Goal: Task Accomplishment & Management: Complete application form

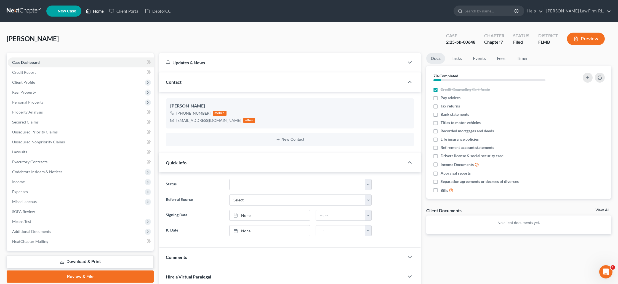
click at [97, 15] on link "Home" at bounding box center [94, 11] width 23 height 10
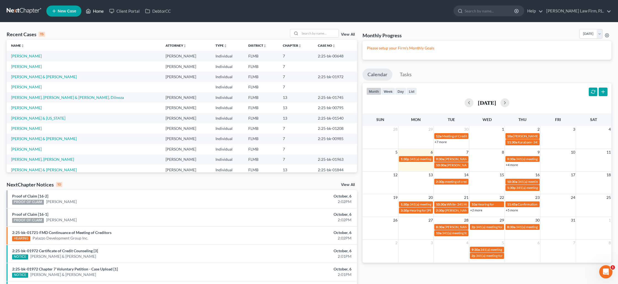
scroll to position [0, 0]
click at [316, 32] on input "search" at bounding box center [319, 33] width 39 height 8
type input "knight"
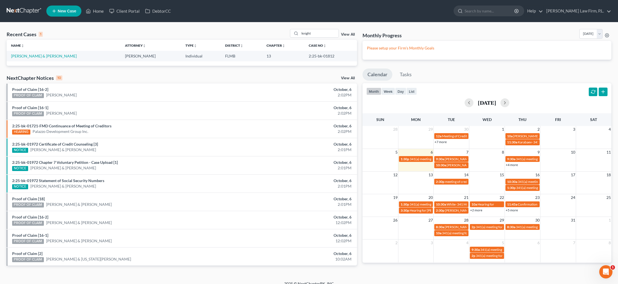
scroll to position [0, 0]
click at [32, 57] on link "Knight, Charles & Tia" at bounding box center [44, 56] width 66 height 5
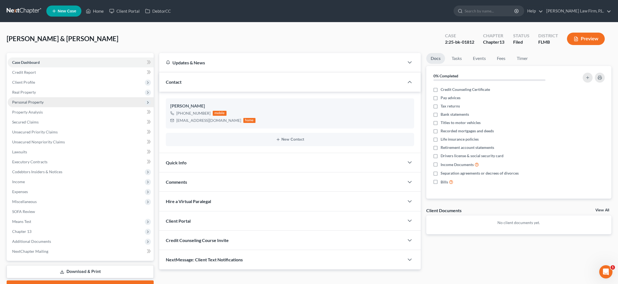
click at [33, 101] on span "Personal Property" at bounding box center [27, 102] width 31 height 5
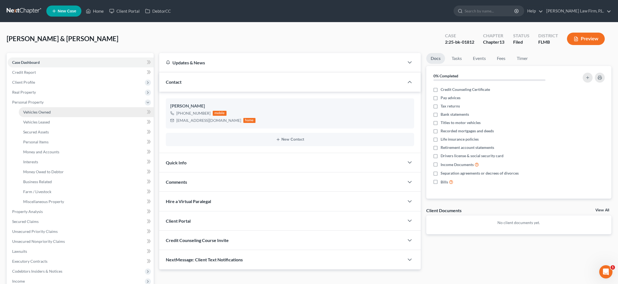
click at [34, 113] on span "Vehicles Owned" at bounding box center [37, 112] width 28 height 5
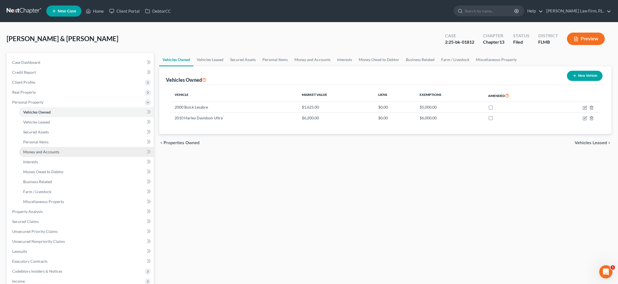
click at [37, 153] on span "Money and Accounts" at bounding box center [41, 151] width 36 height 5
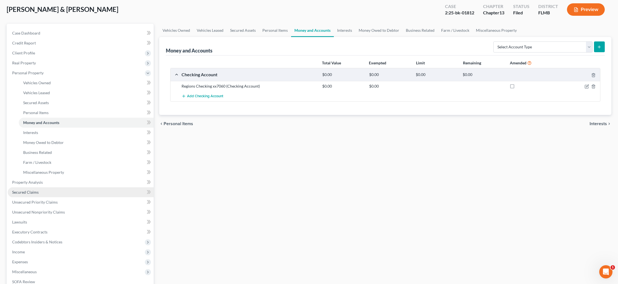
scroll to position [33, 0]
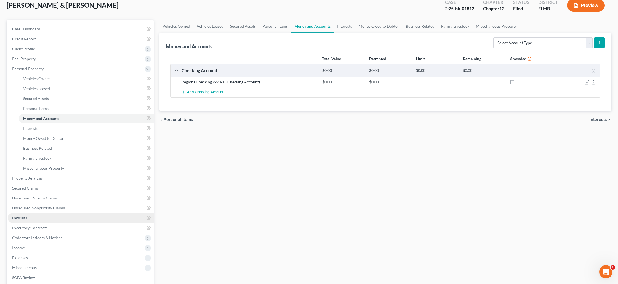
click at [55, 215] on link "Lawsuits" at bounding box center [81, 218] width 146 height 10
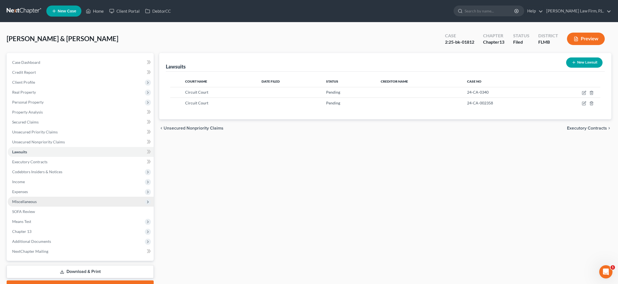
scroll to position [11, 0]
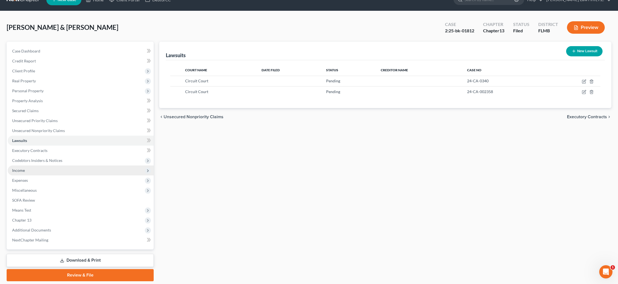
click at [27, 167] on span "Income" at bounding box center [81, 170] width 146 height 10
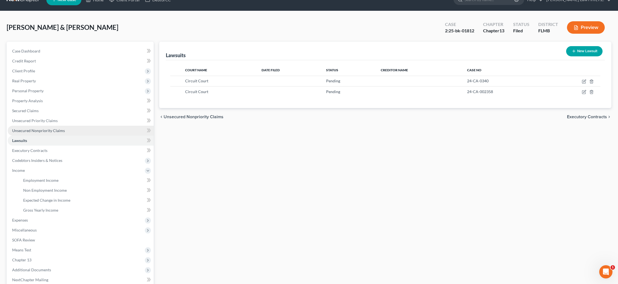
click at [44, 133] on link "Unsecured Nonpriority Claims" at bounding box center [81, 131] width 146 height 10
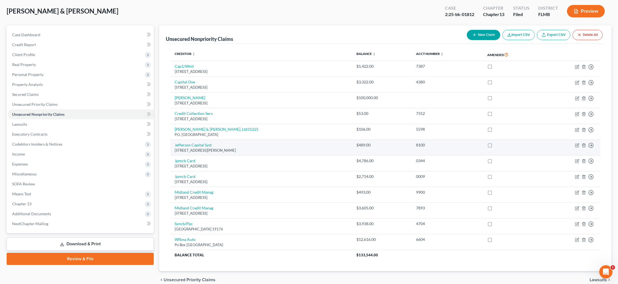
scroll to position [30, 0]
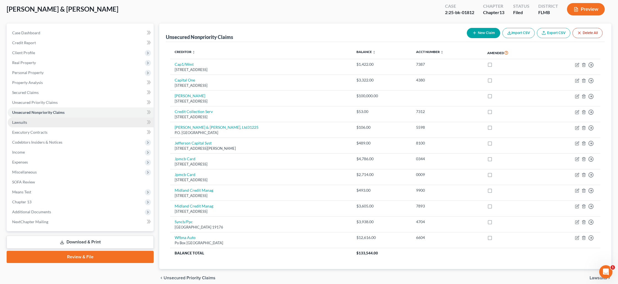
click at [84, 122] on link "Lawsuits" at bounding box center [81, 122] width 146 height 10
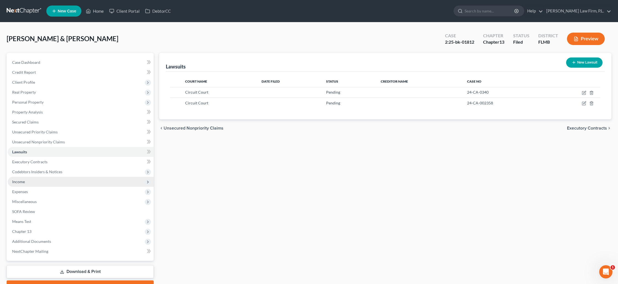
click at [67, 179] on span "Income" at bounding box center [81, 182] width 146 height 10
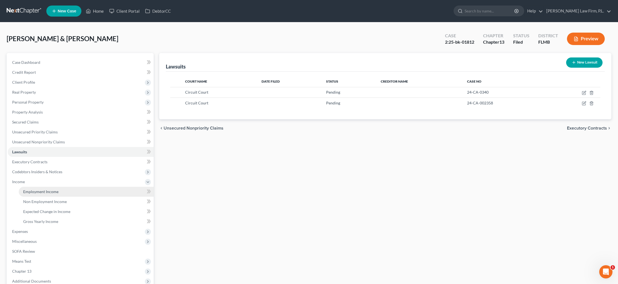
click at [65, 191] on link "Employment Income" at bounding box center [86, 192] width 135 height 10
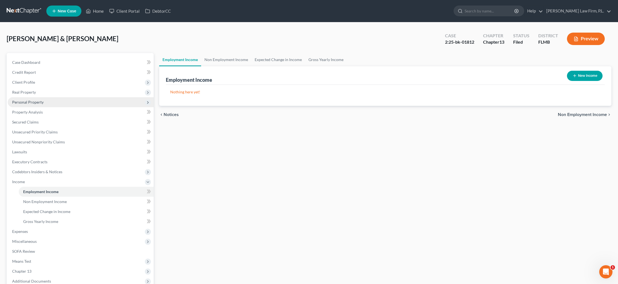
click at [47, 100] on span "Personal Property" at bounding box center [81, 102] width 146 height 10
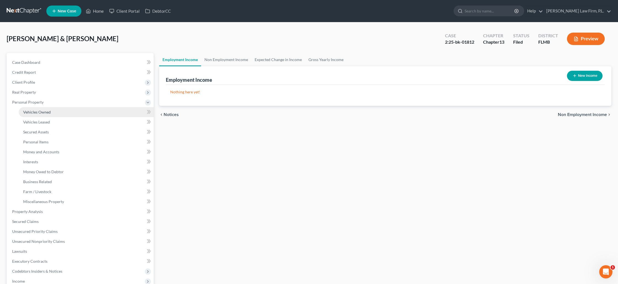
click at [55, 110] on link "Vehicles Owned" at bounding box center [86, 112] width 135 height 10
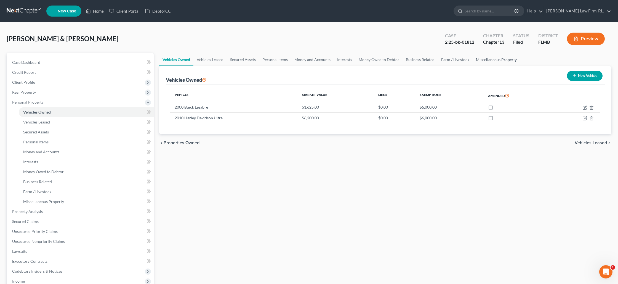
click at [480, 60] on link "Miscellaneous Property" at bounding box center [496, 59] width 47 height 13
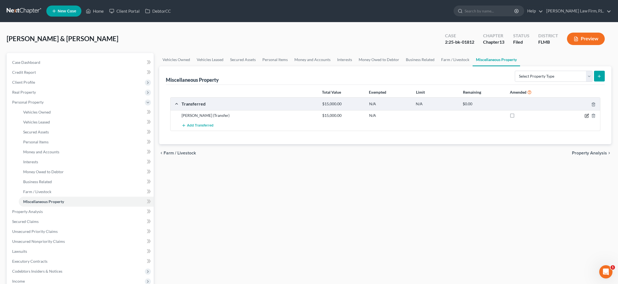
click at [588, 115] on icon "button" at bounding box center [587, 115] width 2 height 2
select select "Ordinary (within 2 years)"
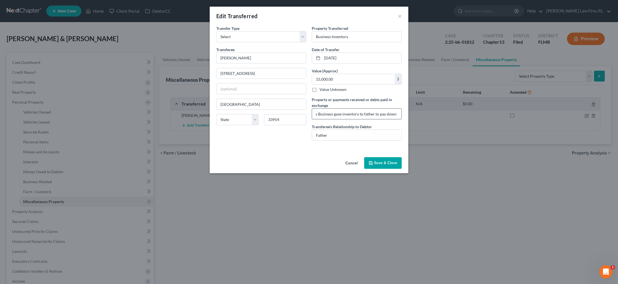
scroll to position [0, 37]
click at [377, 162] on button "Save & Close" at bounding box center [383, 163] width 38 height 12
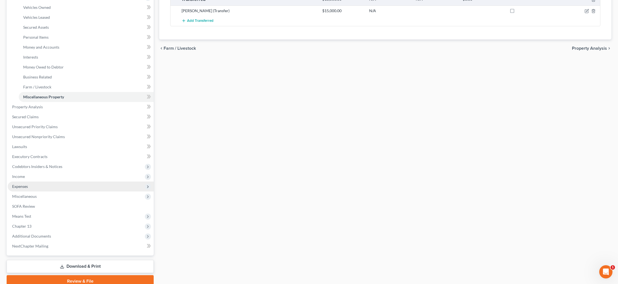
scroll to position [106, 0]
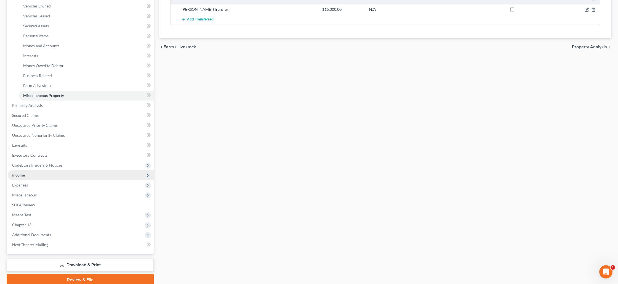
click at [84, 176] on span "Income" at bounding box center [81, 175] width 146 height 10
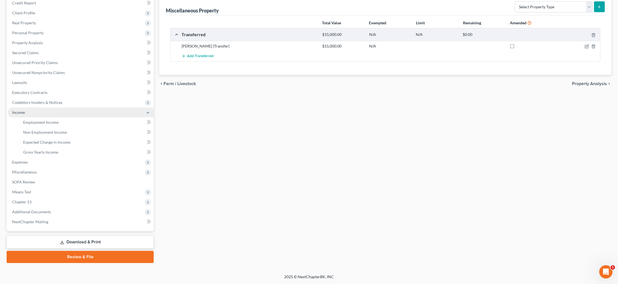
scroll to position [69, 0]
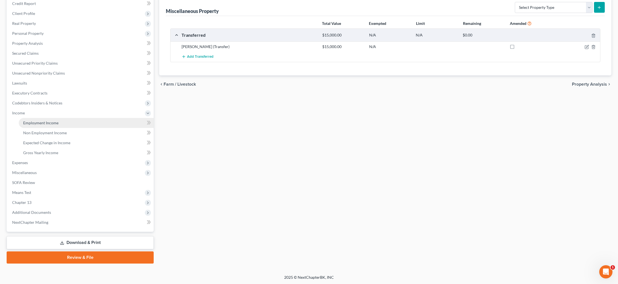
click at [57, 124] on span "Employment Income" at bounding box center [40, 122] width 35 height 5
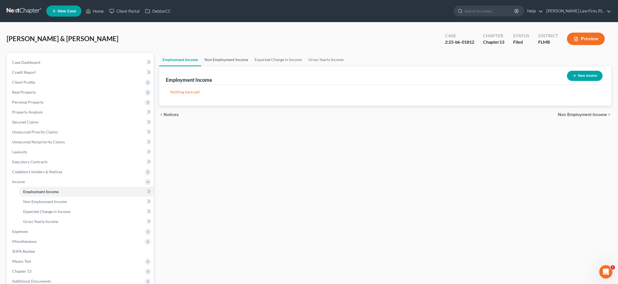
click at [226, 57] on link "Non Employment Income" at bounding box center [226, 59] width 50 height 13
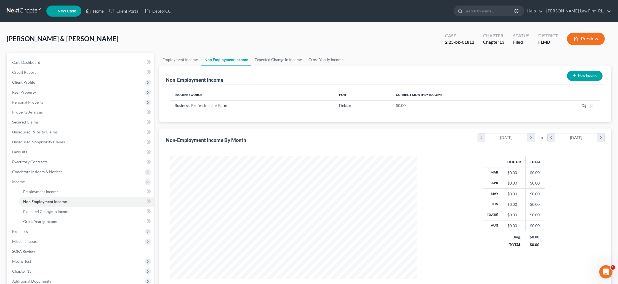
scroll to position [123, 257]
click at [586, 80] on button "New Income" at bounding box center [585, 76] width 36 height 10
select select "0"
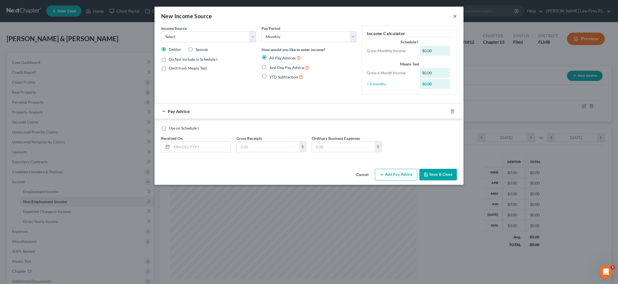
click at [454, 18] on button "×" at bounding box center [455, 16] width 4 height 7
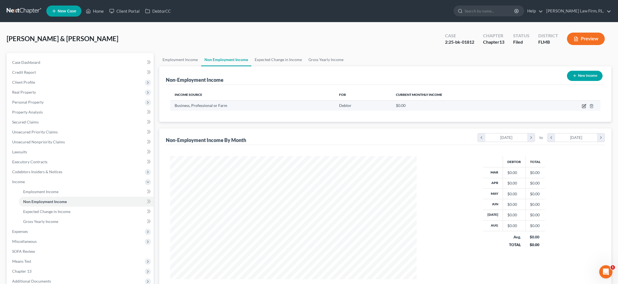
click at [585, 105] on icon "button" at bounding box center [585, 105] width 2 height 2
select select "10"
select select "0"
select select "9"
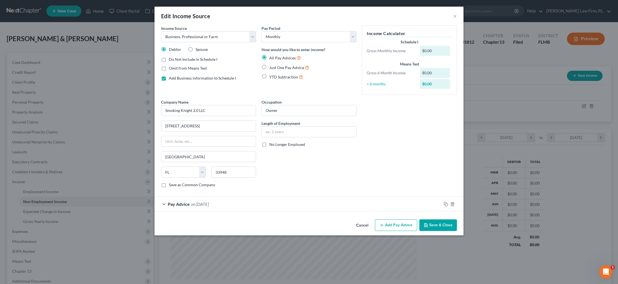
click at [250, 203] on div "Pay Advice on 08/01/2025" at bounding box center [298, 204] width 287 height 15
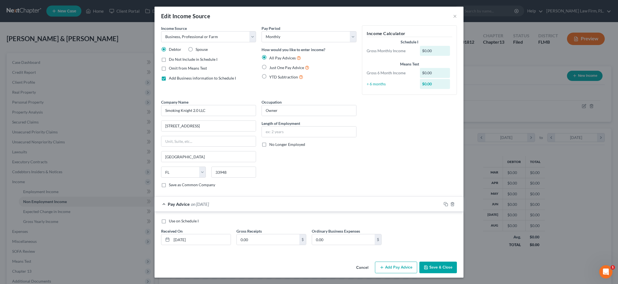
scroll to position [0, 0]
click at [250, 239] on input "0.00" at bounding box center [268, 239] width 63 height 10
drag, startPoint x: 184, startPoint y: 239, endPoint x: 179, endPoint y: 239, distance: 5.0
click at [179, 239] on input "08/01/2025" at bounding box center [201, 239] width 59 height 10
type input "08/30/2025"
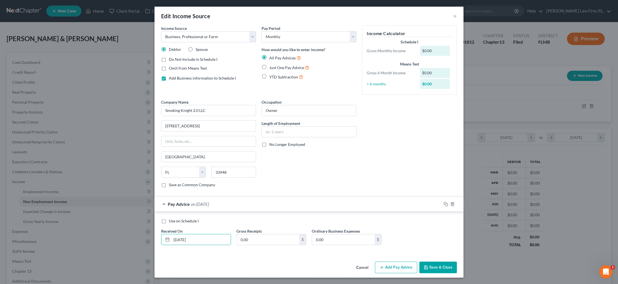
click at [399, 268] on button "Add Pay Advice" at bounding box center [396, 267] width 42 height 12
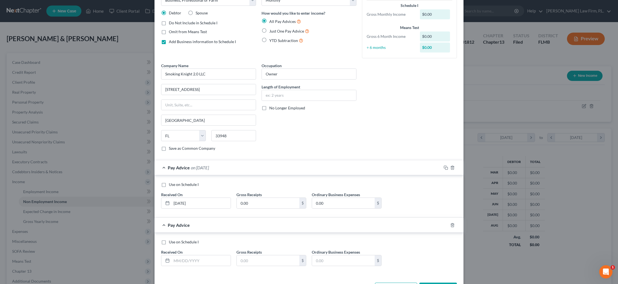
scroll to position [41, 0]
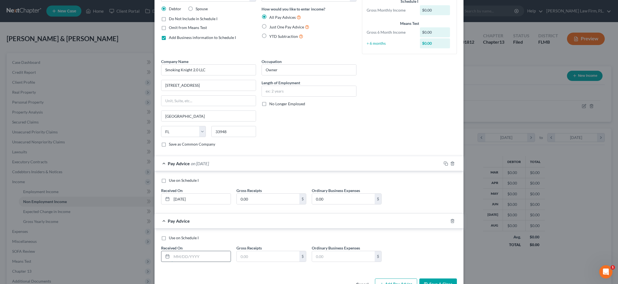
click at [180, 259] on input "text" at bounding box center [201, 256] width 59 height 10
type input "07/30/2025"
click at [255, 199] on input "0.00" at bounding box center [268, 199] width 63 height 10
click at [253, 254] on input "text" at bounding box center [268, 256] width 63 height 10
type input "2"
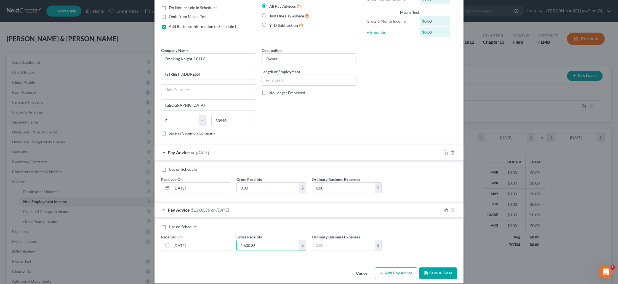
scroll to position [58, 0]
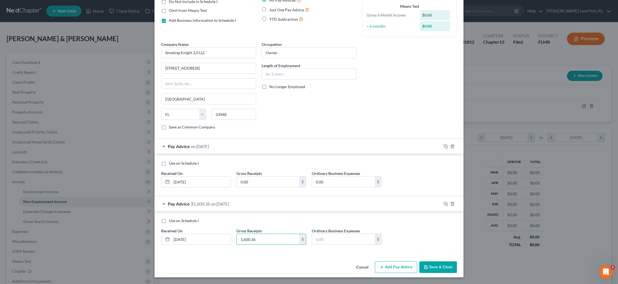
type input "1,600.36"
click at [388, 264] on button "Add Pay Advice" at bounding box center [396, 267] width 42 height 12
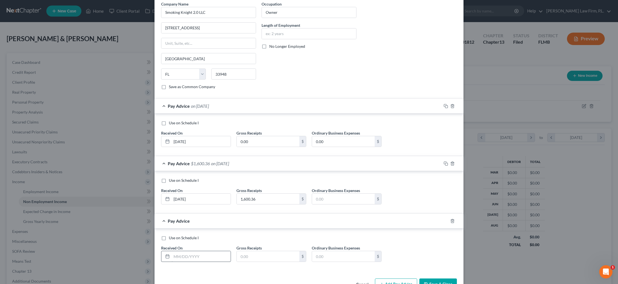
scroll to position [99, 0]
click at [245, 256] on input "text" at bounding box center [268, 255] width 63 height 10
click at [199, 254] on input "text" at bounding box center [201, 255] width 59 height 10
type input "06/30/2025"
type input "3,821.78"
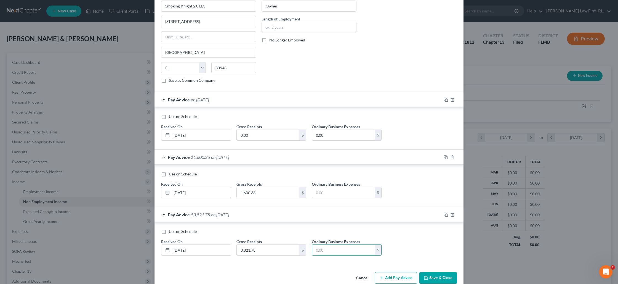
scroll to position [115, 0]
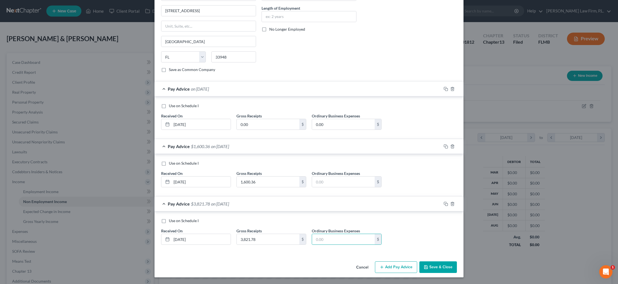
click at [395, 267] on button "Add Pay Advice" at bounding box center [396, 267] width 42 height 12
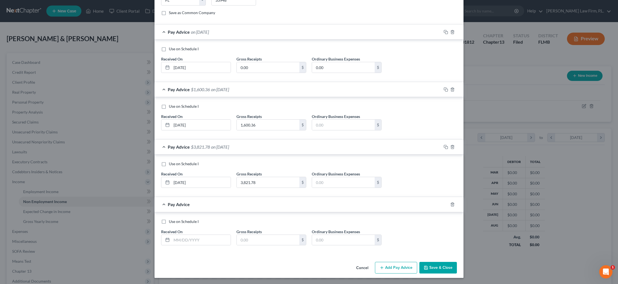
scroll to position [173, 0]
click at [202, 243] on input "text" at bounding box center [201, 239] width 59 height 10
type input "05/01/2025"
type input "1,652.93"
click at [391, 268] on button "Add Pay Advice" at bounding box center [396, 267] width 42 height 12
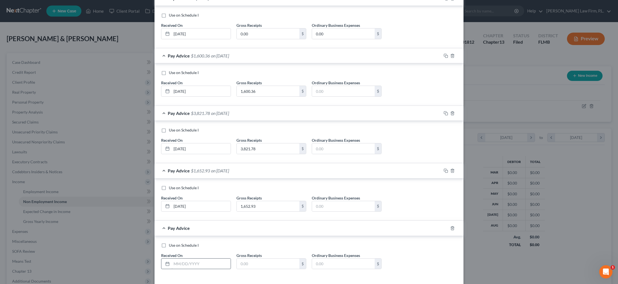
scroll to position [207, 0]
click at [187, 262] on input "text" at bounding box center [201, 262] width 59 height 10
type input "04/30/2025"
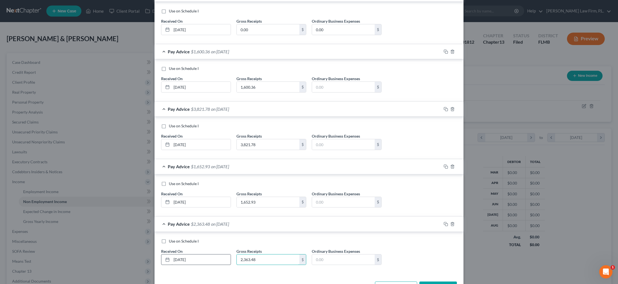
scroll to position [230, 0]
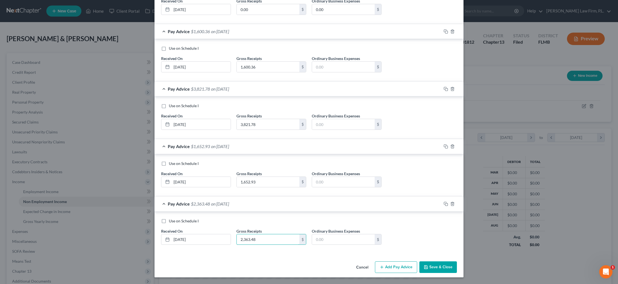
type input "2,363.48"
click at [399, 267] on button "Add Pay Advice" at bounding box center [396, 267] width 42 height 12
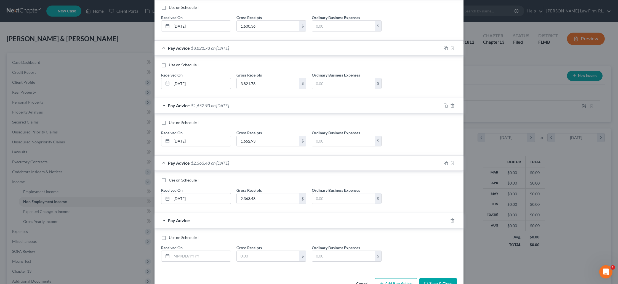
scroll to position [278, 0]
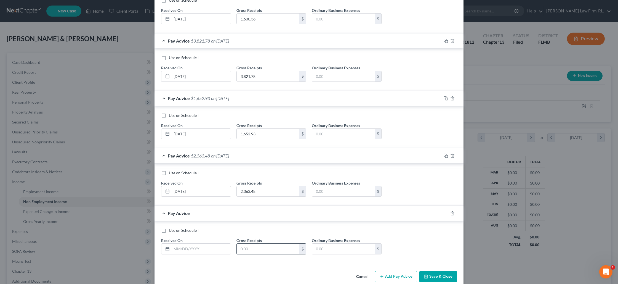
click at [240, 249] on input "text" at bounding box center [268, 249] width 63 height 10
type input "4,402.22"
click at [195, 249] on input "text" at bounding box center [201, 249] width 59 height 10
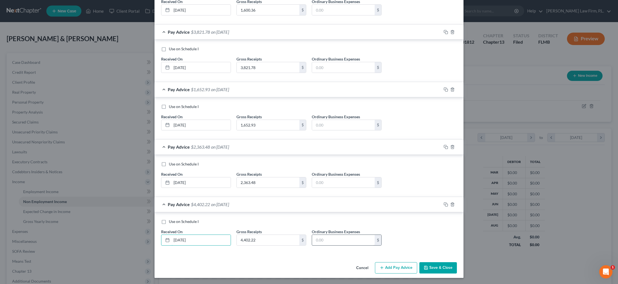
scroll to position [287, 0]
type input "3/31/2025"
click at [432, 266] on button "Save & Close" at bounding box center [439, 267] width 38 height 12
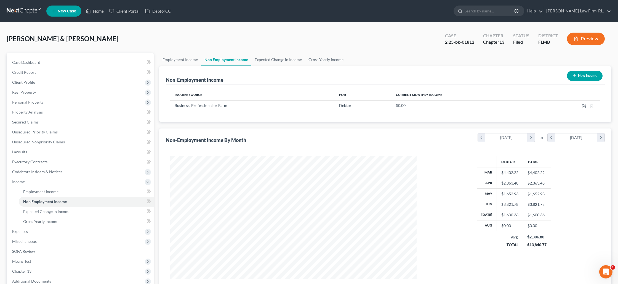
click at [587, 75] on button "New Income" at bounding box center [585, 76] width 36 height 10
select select "0"
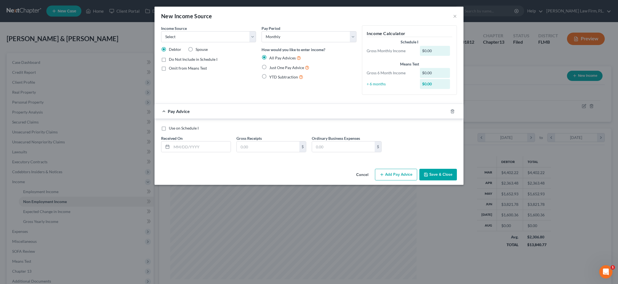
click at [269, 67] on label "Just One Pay Advice" at bounding box center [289, 67] width 40 height 6
click at [272, 67] on input "Just One Pay Advice" at bounding box center [274, 66] width 4 height 4
radio input "true"
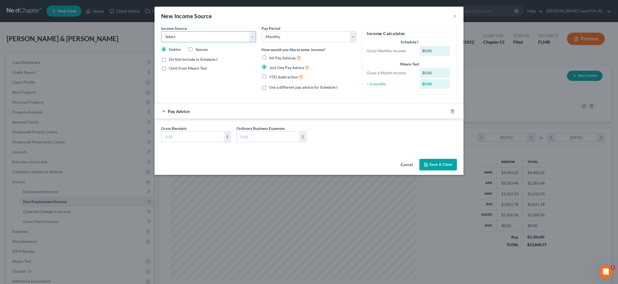
click at [247, 36] on select "Select Unemployment Disability (from employer) Pension Retirement Social Securi…" at bounding box center [208, 36] width 95 height 11
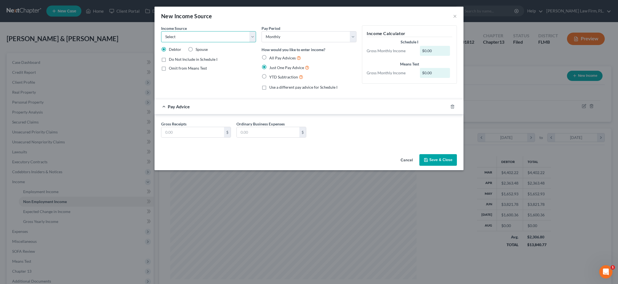
select select "8"
click at [161, 31] on select "Select Unemployment Disability (from employer) Pension Retirement Social Securi…" at bounding box center [208, 36] width 95 height 11
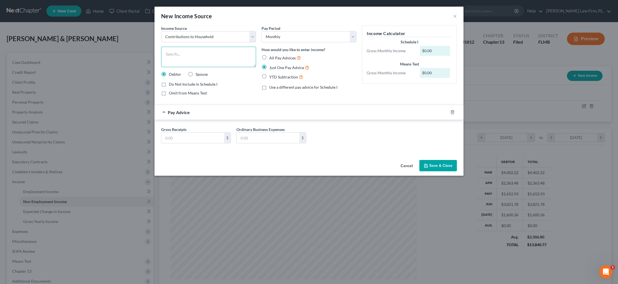
click at [191, 49] on textarea at bounding box center [208, 57] width 95 height 20
type textarea "Support from family/friends"
click at [195, 138] on input "text" at bounding box center [193, 138] width 63 height 10
type input "2,000"
click at [446, 164] on button "Save & Close" at bounding box center [439, 166] width 38 height 12
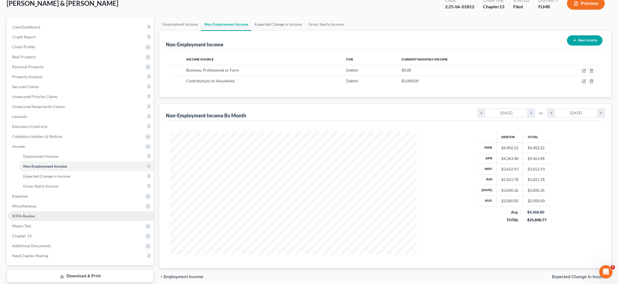
scroll to position [37, 0]
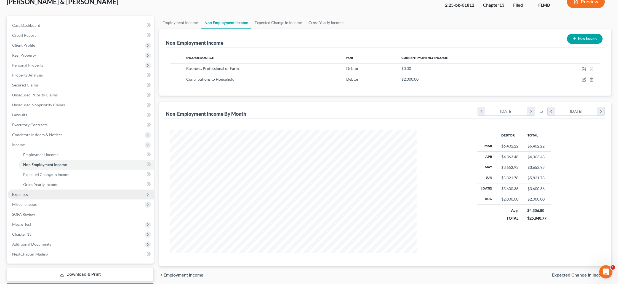
click at [27, 197] on span "Expenses" at bounding box center [81, 194] width 146 height 10
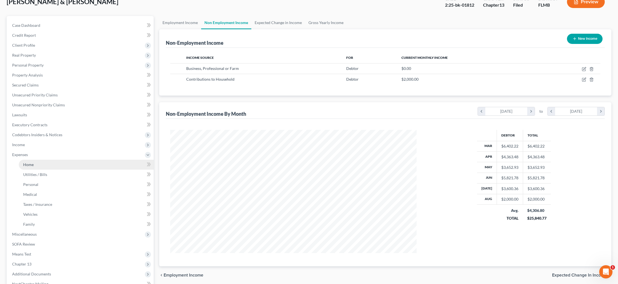
click at [65, 163] on link "Home" at bounding box center [86, 165] width 135 height 10
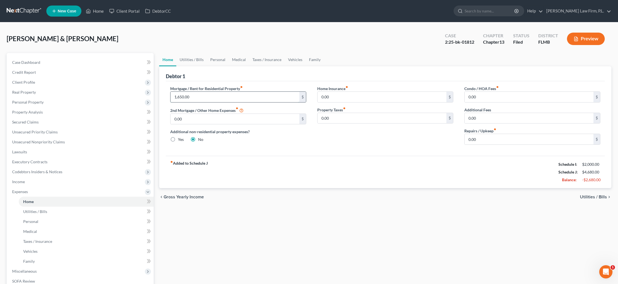
click at [202, 98] on input "1,650.00" at bounding box center [235, 97] width 129 height 10
type input "2"
type input "100"
click at [193, 61] on link "Utilities / Bills" at bounding box center [191, 59] width 31 height 13
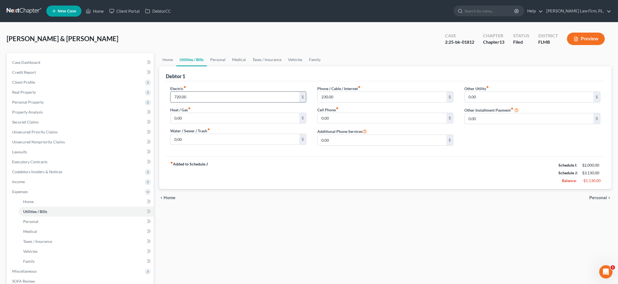
drag, startPoint x: 192, startPoint y: 96, endPoint x: 192, endPoint y: 99, distance: 2.8
click at [192, 99] on input "720.00" at bounding box center [235, 97] width 129 height 10
type input "250"
click at [215, 59] on link "Personal" at bounding box center [218, 59] width 22 height 13
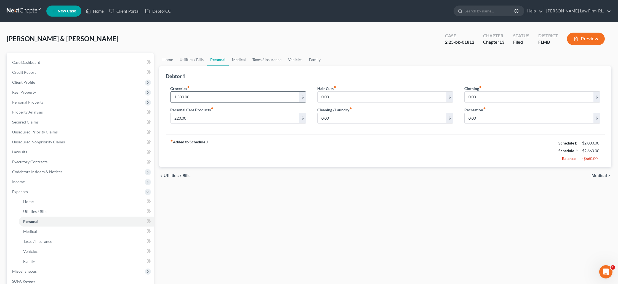
drag, startPoint x: 201, startPoint y: 96, endPoint x: 198, endPoint y: 99, distance: 4.1
click at [198, 99] on input "1,500.00" at bounding box center [235, 97] width 129 height 10
click at [198, 98] on input "1,500.00" at bounding box center [235, 97] width 129 height 10
type input "950"
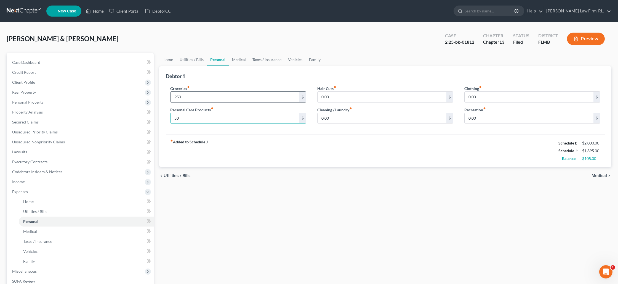
type input "50"
type input "60"
click at [205, 98] on input "950" at bounding box center [235, 97] width 129 height 10
type input "850"
click at [471, 117] on input "0.00" at bounding box center [529, 118] width 129 height 10
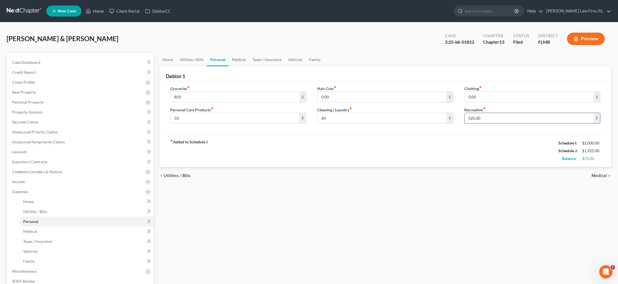
click at [483, 119] on input "025.00" at bounding box center [529, 118] width 129 height 10
type input "25"
click at [242, 60] on link "Medical" at bounding box center [239, 59] width 20 height 13
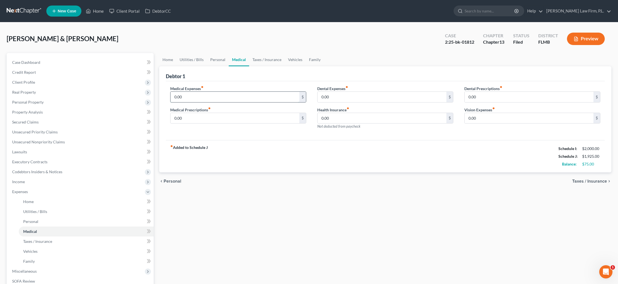
click at [189, 97] on input "0.00" at bounding box center [235, 97] width 129 height 10
type input "25"
click at [268, 58] on link "Taxes / Insurance" at bounding box center [267, 59] width 36 height 13
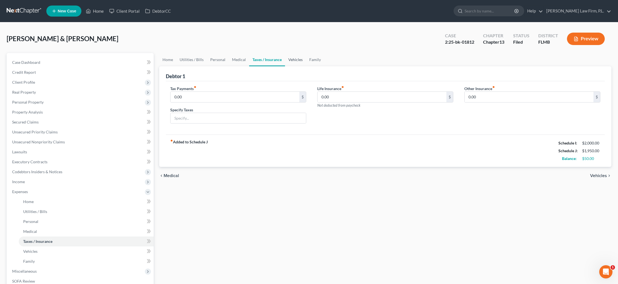
click at [294, 60] on link "Vehicles" at bounding box center [295, 59] width 21 height 13
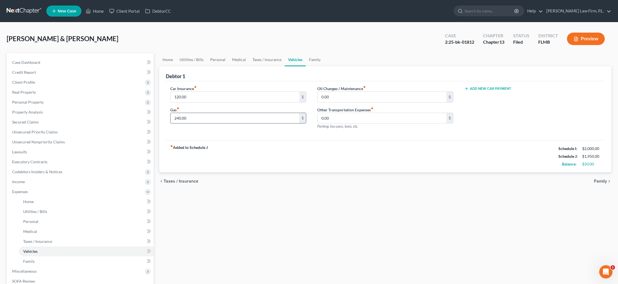
click at [194, 117] on input "240.00" at bounding box center [235, 118] width 129 height 10
click at [313, 59] on link "Family" at bounding box center [315, 59] width 18 height 13
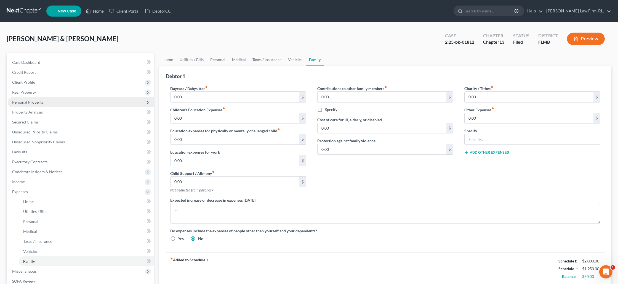
click at [31, 103] on span "Personal Property" at bounding box center [27, 102] width 31 height 5
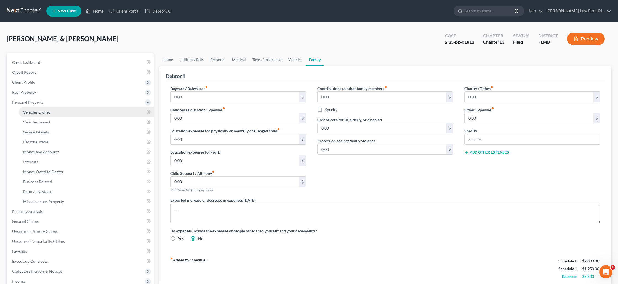
click at [35, 110] on span "Vehicles Owned" at bounding box center [37, 112] width 28 height 5
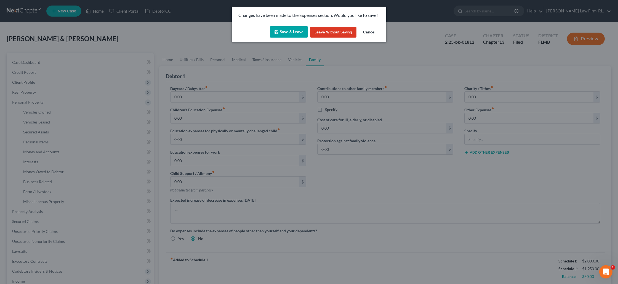
click at [289, 29] on button "Save & Leave" at bounding box center [289, 32] width 38 height 12
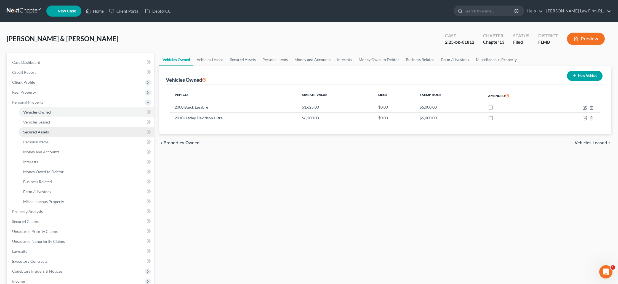
scroll to position [18, 0]
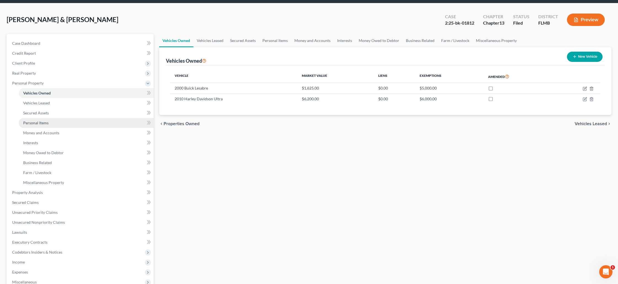
click at [83, 124] on link "Personal Items" at bounding box center [86, 123] width 135 height 10
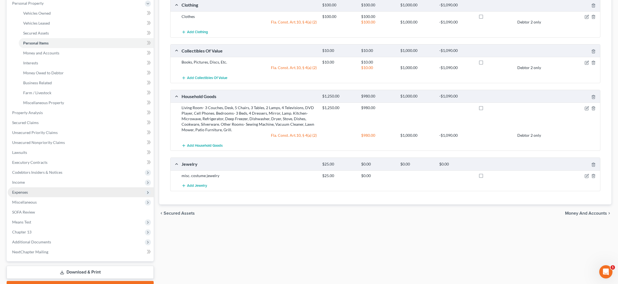
scroll to position [104, 0]
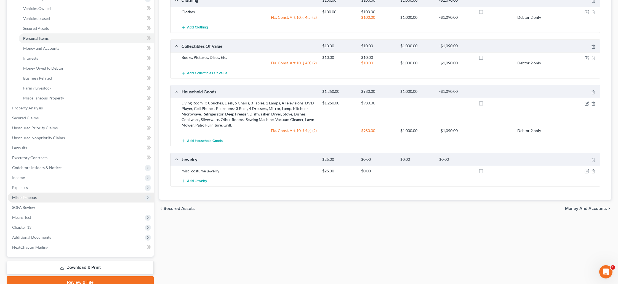
click at [70, 193] on span "Miscellaneous" at bounding box center [81, 197] width 146 height 10
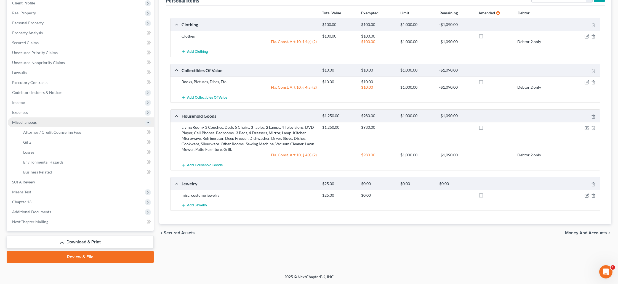
scroll to position [79, 0]
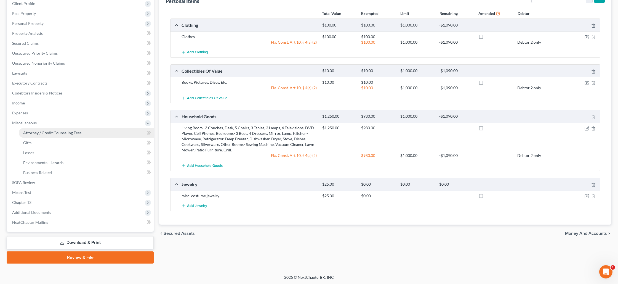
click at [70, 133] on span "Attorney / Credit Counseling Fees" at bounding box center [52, 132] width 58 height 5
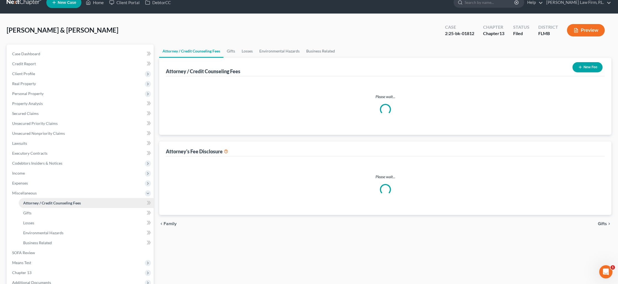
select select "0"
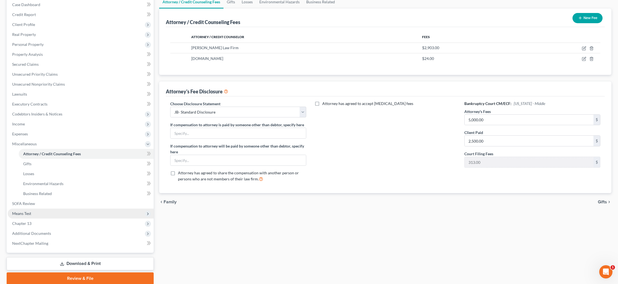
scroll to position [79, 0]
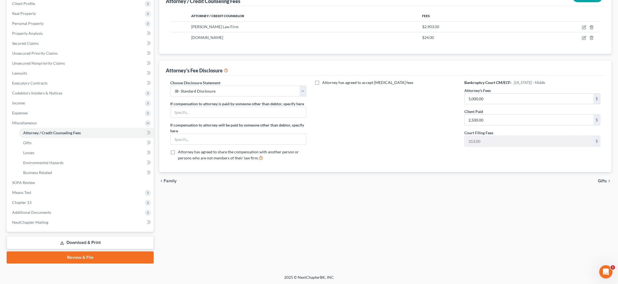
click at [81, 242] on link "Download & Print" at bounding box center [80, 242] width 147 height 13
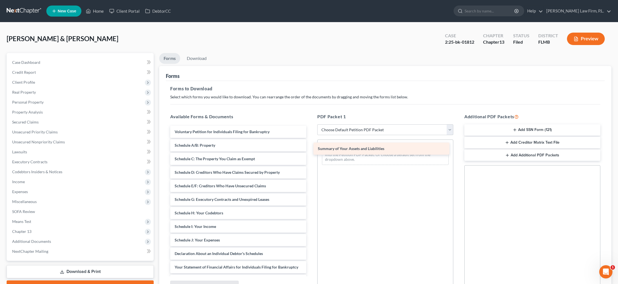
drag, startPoint x: 231, startPoint y: 144, endPoint x: 372, endPoint y: 148, distance: 141.4
click at [311, 148] on div "Summary of Your Assets and Liabilities Voluntary Petition for Individuals Filin…" at bounding box center [238, 233] width 145 height 215
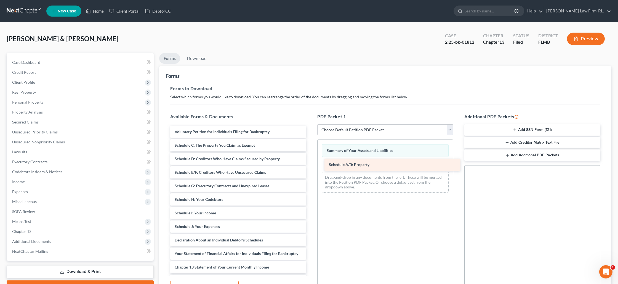
drag, startPoint x: 206, startPoint y: 144, endPoint x: 360, endPoint y: 164, distance: 155.3
click at [311, 164] on div "Schedule A/B: Property Voluntary Petition for Individuals Filing for Bankruptcy…" at bounding box center [238, 227] width 145 height 202
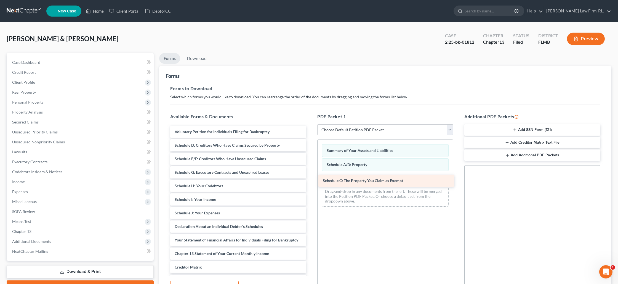
drag, startPoint x: 215, startPoint y: 146, endPoint x: 361, endPoint y: 182, distance: 150.1
click at [311, 181] on div "Schedule C: The Property You Claim as Exempt Voluntary Petition for Individuals…" at bounding box center [238, 220] width 145 height 188
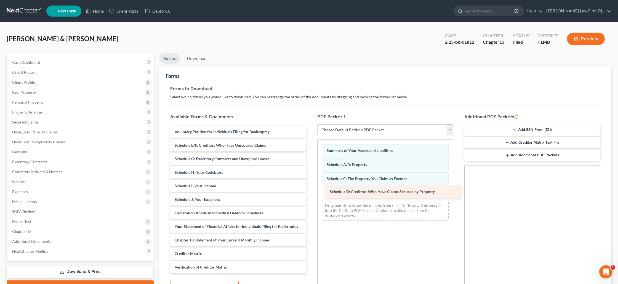
drag, startPoint x: 184, startPoint y: 145, endPoint x: 339, endPoint y: 192, distance: 161.8
click at [311, 192] on div "Schedule D: Creditors Who Have Claims Secured by Property Voluntary Petition fo…" at bounding box center [238, 213] width 145 height 174
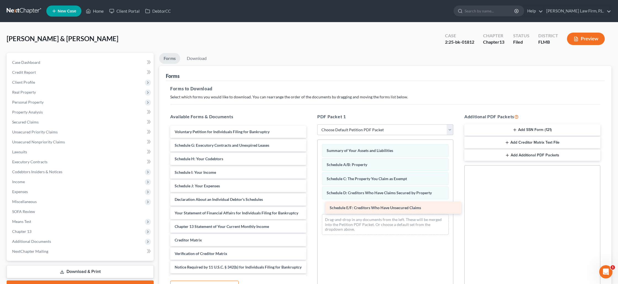
drag, startPoint x: 193, startPoint y: 146, endPoint x: 346, endPoint y: 206, distance: 164.6
click at [311, 206] on div "Schedule E/F: Creditors Who Have Unsecured Claims Voluntary Petition for Indivi…" at bounding box center [238, 206] width 145 height 161
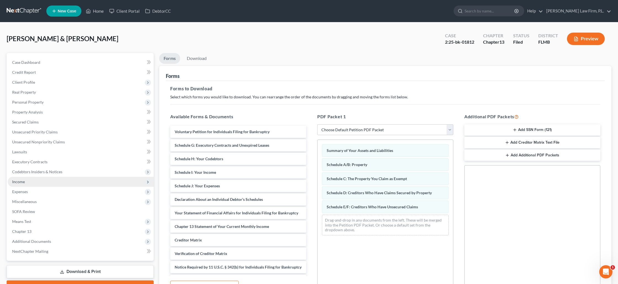
click at [24, 179] on span "Income" at bounding box center [81, 182] width 146 height 10
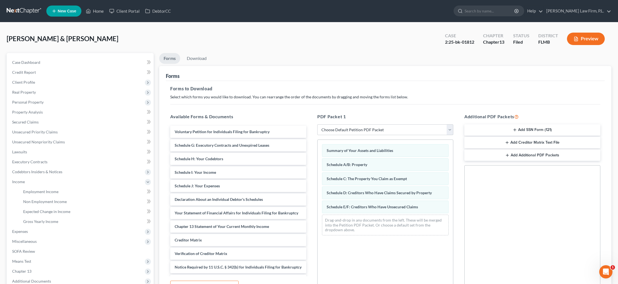
click at [587, 42] on button "Preview" at bounding box center [586, 39] width 38 height 12
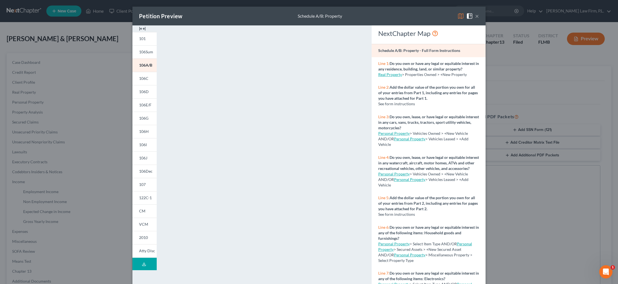
click at [477, 17] on button "×" at bounding box center [477, 16] width 4 height 7
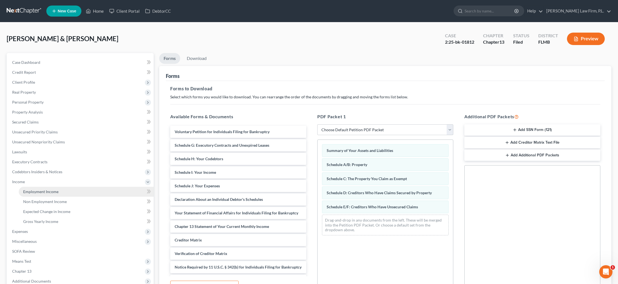
click at [44, 192] on span "Employment Income" at bounding box center [40, 191] width 35 height 5
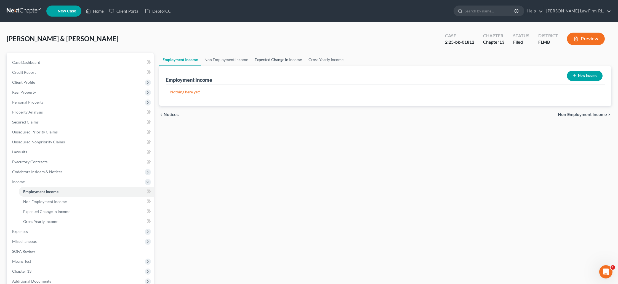
click at [272, 60] on link "Expected Change in Income" at bounding box center [279, 59] width 54 height 13
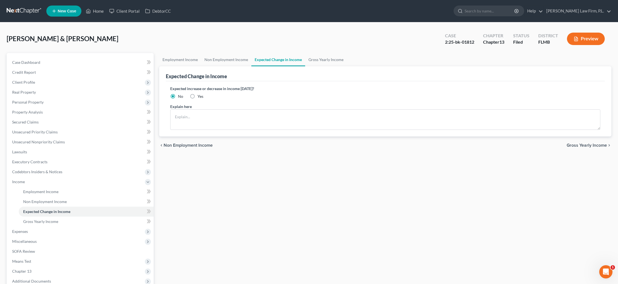
click at [198, 97] on label "Yes" at bounding box center [201, 97] width 6 height 6
click at [200, 97] on input "Yes" at bounding box center [202, 96] width 4 height 4
radio input "true"
click at [192, 117] on textarea at bounding box center [385, 119] width 430 height 20
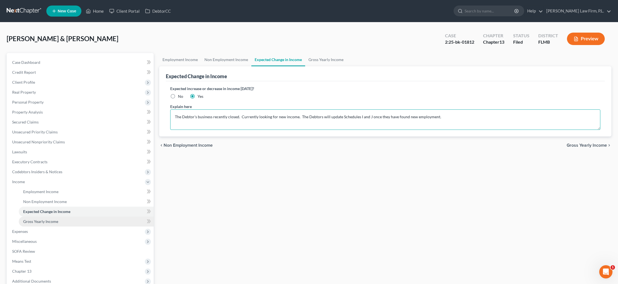
type textarea "The Debtor's business recently closed. Currently looking for new income. The De…"
click at [68, 225] on link "Gross Yearly Income" at bounding box center [86, 221] width 135 height 10
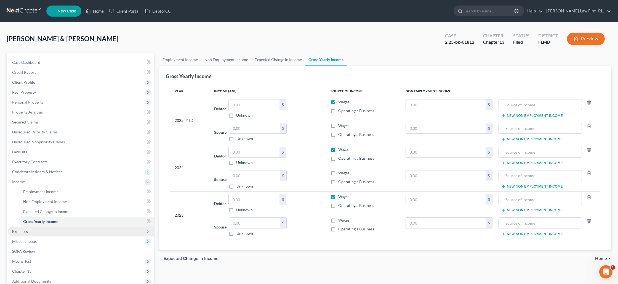
click at [67, 233] on span "Expenses" at bounding box center [81, 231] width 146 height 10
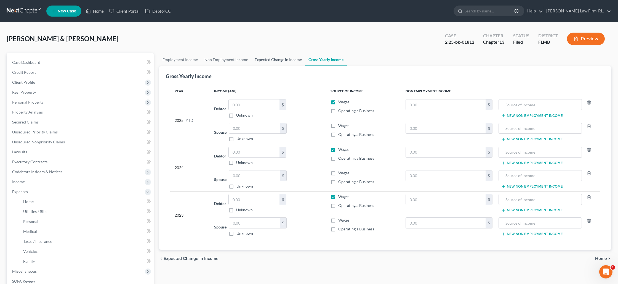
click at [258, 62] on link "Expected Change in Income" at bounding box center [279, 59] width 54 height 13
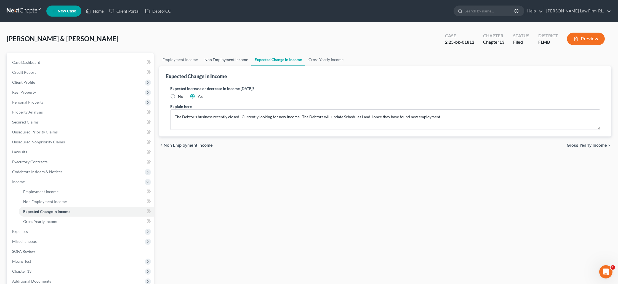
click at [224, 60] on link "Non Employment Income" at bounding box center [226, 59] width 50 height 13
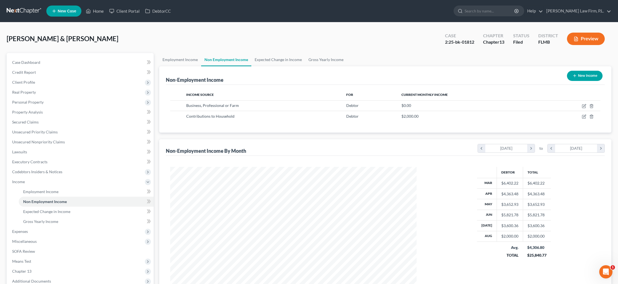
scroll to position [123, 257]
click at [586, 117] on icon "button" at bounding box center [584, 116] width 4 height 4
select select "8"
select select "0"
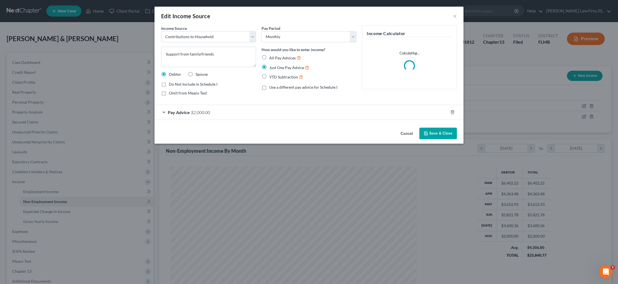
click at [266, 115] on div "Pay Advice $2,000.00" at bounding box center [302, 112] width 294 height 15
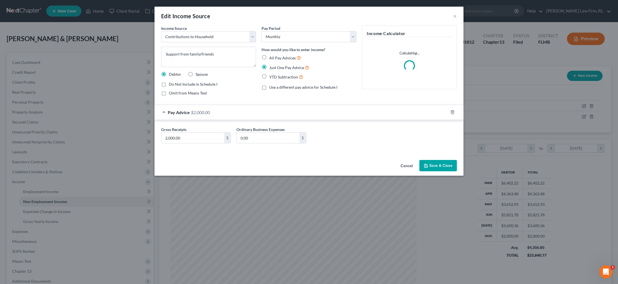
click at [443, 165] on button "Save & Close" at bounding box center [439, 166] width 38 height 12
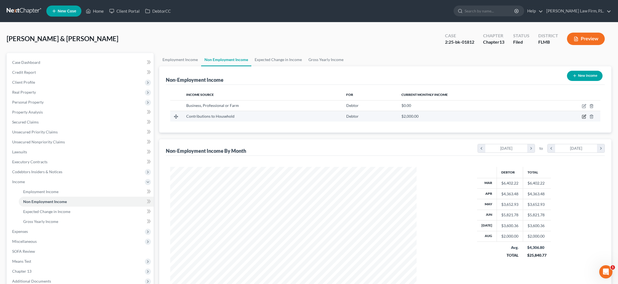
click at [585, 116] on icon "button" at bounding box center [584, 116] width 4 height 4
select select "8"
select select "0"
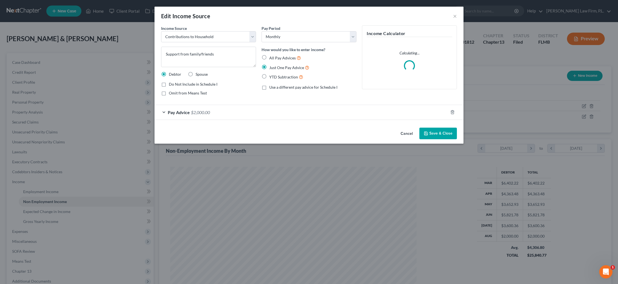
click at [440, 133] on button "Save & Close" at bounding box center [439, 134] width 38 height 12
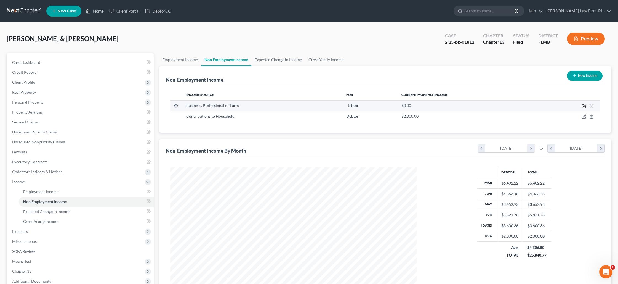
click at [583, 104] on icon "button" at bounding box center [584, 106] width 4 height 4
select select "10"
select select "0"
select select "9"
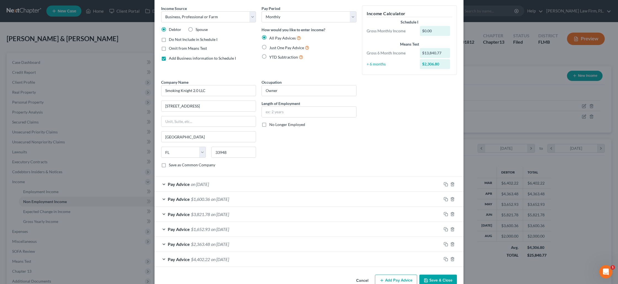
scroll to position [19, 0]
click at [269, 126] on label "No Longer Employed" at bounding box center [287, 126] width 36 height 6
click at [272, 126] on input "No Longer Employed" at bounding box center [274, 125] width 4 height 4
checkbox input "true"
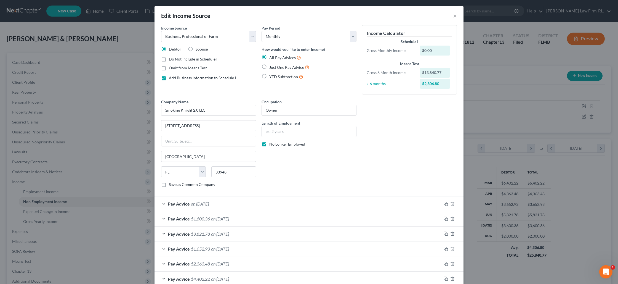
scroll to position [33, 0]
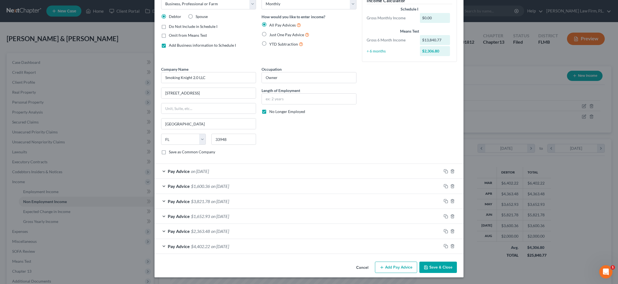
click at [432, 266] on button "Save & Close" at bounding box center [439, 267] width 38 height 12
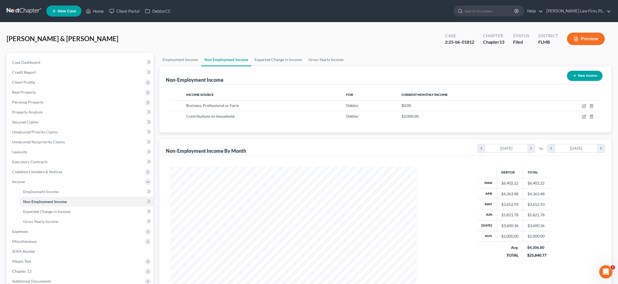
click at [588, 37] on button "Preview" at bounding box center [586, 39] width 38 height 12
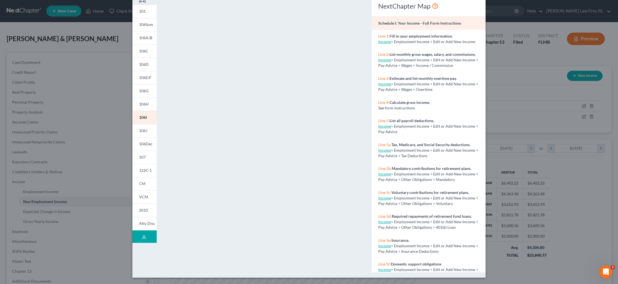
scroll to position [27, 0]
click at [529, 92] on div "Petition Preview Schedule I: Your Income × 101 106Sum 106A/B 106C 106D 106E/F 1…" at bounding box center [309, 142] width 618 height 284
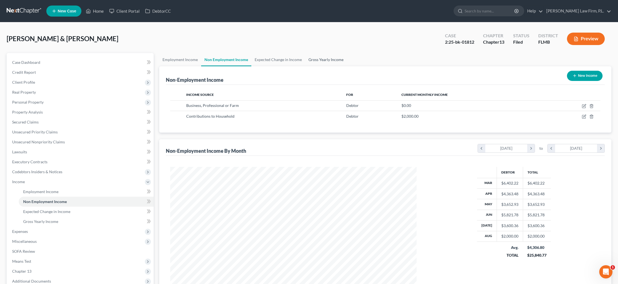
click at [313, 58] on link "Gross Yearly Income" at bounding box center [326, 59] width 42 height 13
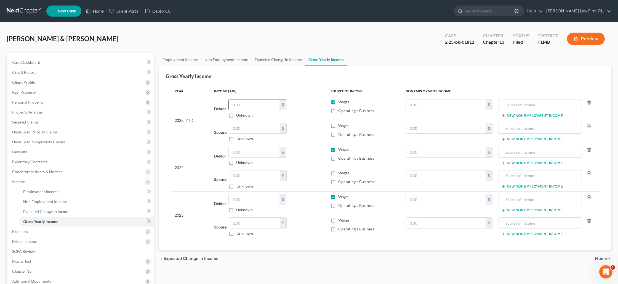
click at [250, 106] on input "text" at bounding box center [254, 104] width 51 height 10
type input "15,098.50"
click at [339, 110] on label "Operating a Business" at bounding box center [357, 111] width 36 height 6
click at [341, 110] on input "Operating a Business" at bounding box center [343, 110] width 4 height 4
checkbox input "true"
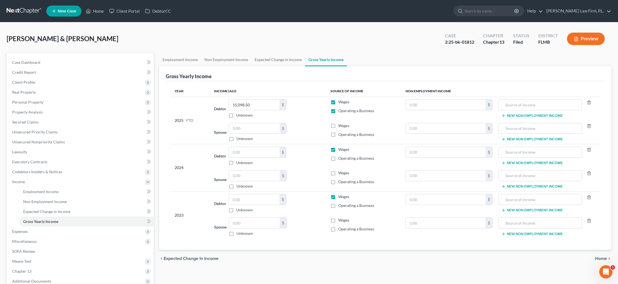
click at [339, 100] on label "Wages" at bounding box center [344, 102] width 11 height 6
click at [341, 100] on input "Wages" at bounding box center [343, 101] width 4 height 4
checkbox input "false"
click at [242, 151] on input "text" at bounding box center [254, 152] width 51 height 10
type input "80,000"
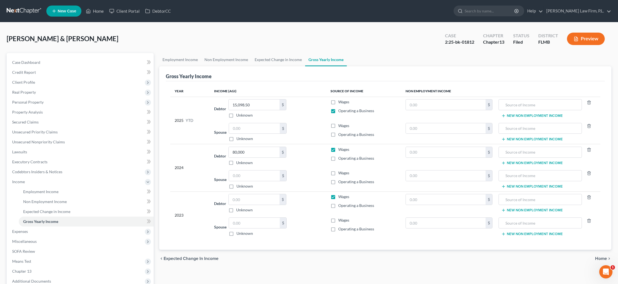
click at [339, 150] on label "Wages" at bounding box center [344, 150] width 11 height 6
click at [341, 150] on input "Wages" at bounding box center [343, 149] width 4 height 4
checkbox input "false"
click at [339, 158] on label "Operating a Business" at bounding box center [357, 158] width 36 height 6
click at [341, 158] on input "Operating a Business" at bounding box center [343, 157] width 4 height 4
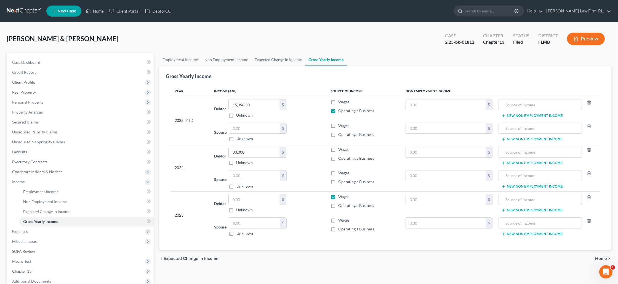
checkbox input "true"
click at [591, 125] on icon "button" at bounding box center [589, 126] width 4 height 4
click at [589, 151] on icon "button" at bounding box center [589, 149] width 4 height 4
click at [590, 170] on div at bounding box center [590, 175] width 17 height 11
click at [589, 173] on icon "button" at bounding box center [589, 173] width 4 height 4
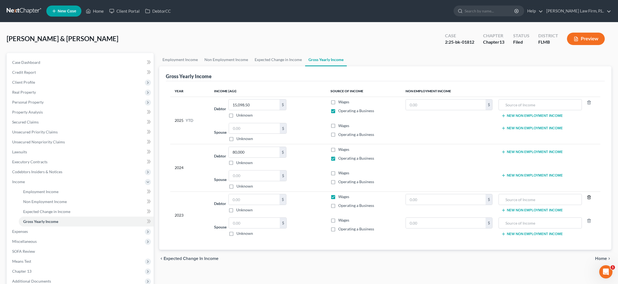
click at [590, 195] on icon "button" at bounding box center [589, 197] width 4 height 4
click at [590, 220] on icon "button" at bounding box center [589, 220] width 4 height 4
click at [185, 61] on link "Employment Income" at bounding box center [180, 59] width 42 height 13
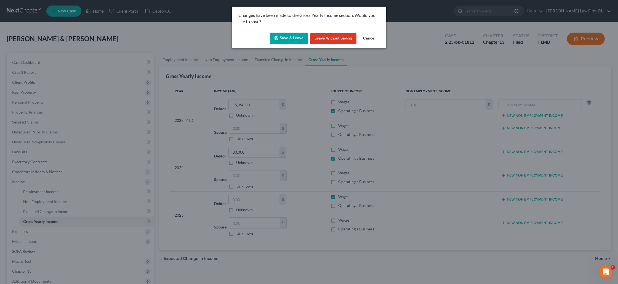
click at [287, 41] on button "Save & Leave" at bounding box center [289, 39] width 38 height 12
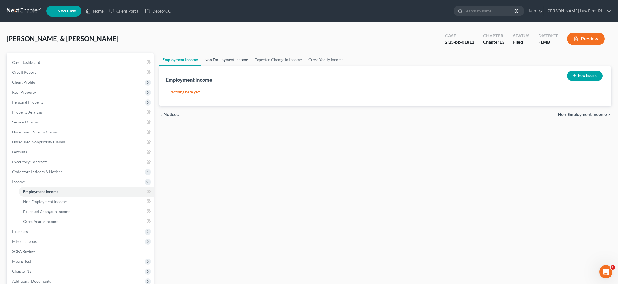
click at [216, 60] on link "Non Employment Income" at bounding box center [226, 59] width 50 height 13
click at [221, 59] on link "Non Employment Income" at bounding box center [226, 59] width 50 height 13
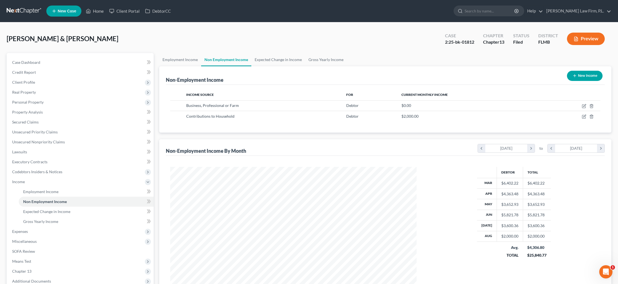
scroll to position [123, 257]
click at [584, 118] on icon "button" at bounding box center [584, 116] width 4 height 4
select select "8"
select select "0"
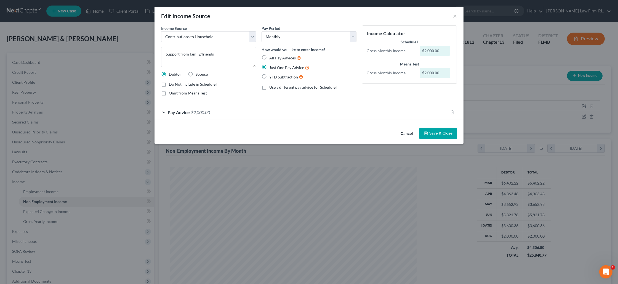
click at [250, 117] on div "Pay Advice $2,000.00" at bounding box center [302, 112] width 294 height 15
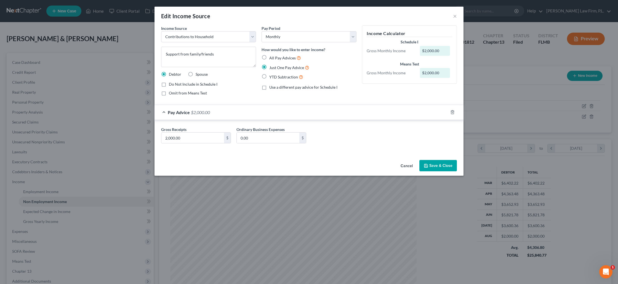
click at [443, 166] on button "Save & Close" at bounding box center [439, 166] width 38 height 12
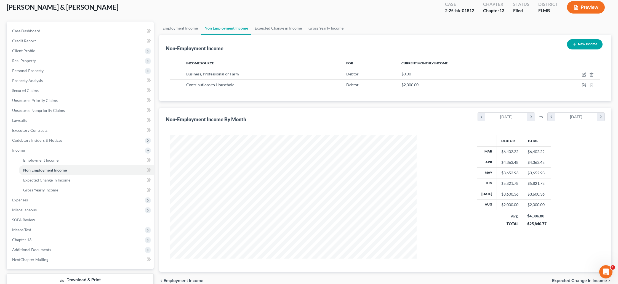
scroll to position [0, 0]
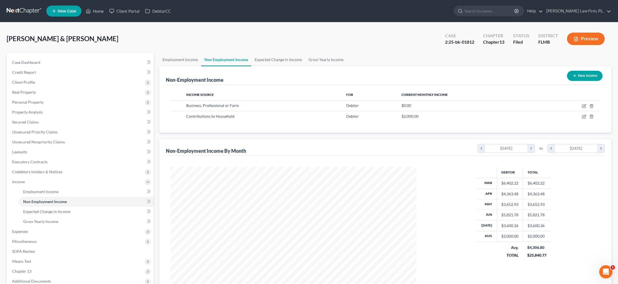
click at [582, 43] on button "Preview" at bounding box center [586, 39] width 38 height 12
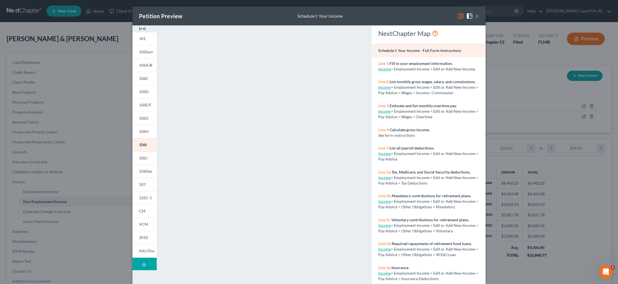
click at [476, 18] on button "×" at bounding box center [477, 16] width 4 height 7
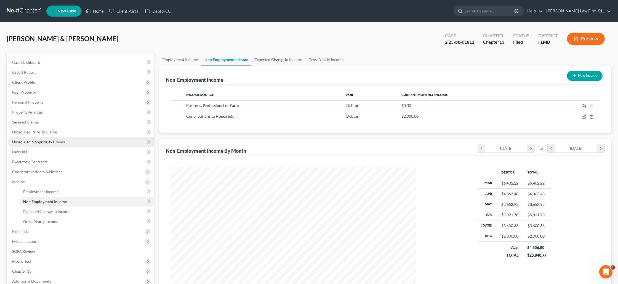
click at [35, 144] on link "Unsecured Nonpriority Claims" at bounding box center [81, 142] width 146 height 10
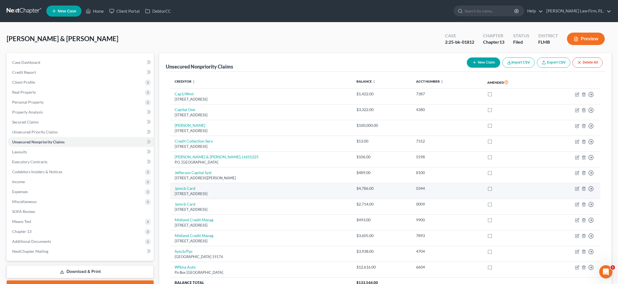
scroll to position [53, 0]
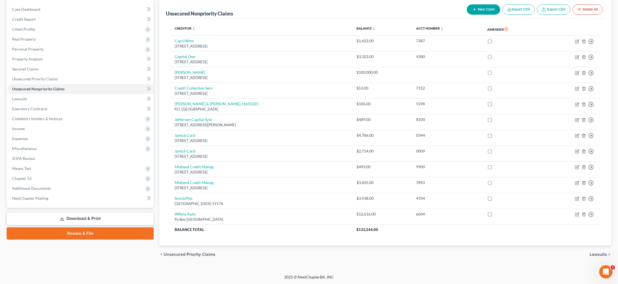
click at [83, 218] on link "Download & Print" at bounding box center [80, 218] width 147 height 13
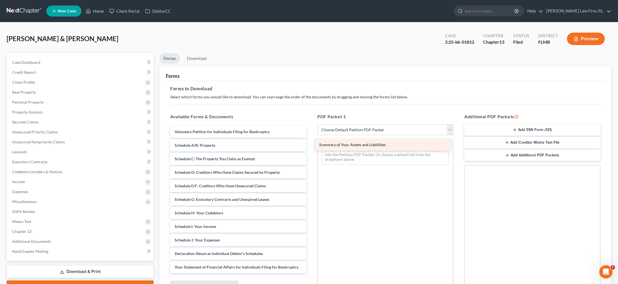
drag, startPoint x: 213, startPoint y: 146, endPoint x: 358, endPoint y: 146, distance: 144.7
click at [311, 146] on div "Summary of Your Assets and Liabilities Voluntary Petition for Individuals Filin…" at bounding box center [238, 233] width 145 height 215
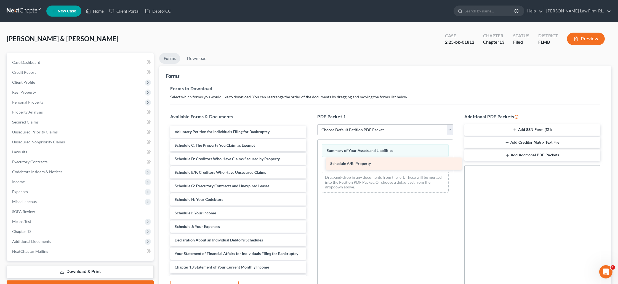
drag, startPoint x: 202, startPoint y: 145, endPoint x: 358, endPoint y: 163, distance: 156.8
click at [311, 163] on div "Schedule A/B: Property Voluntary Petition for Individuals Filing for Bankruptcy…" at bounding box center [238, 227] width 145 height 202
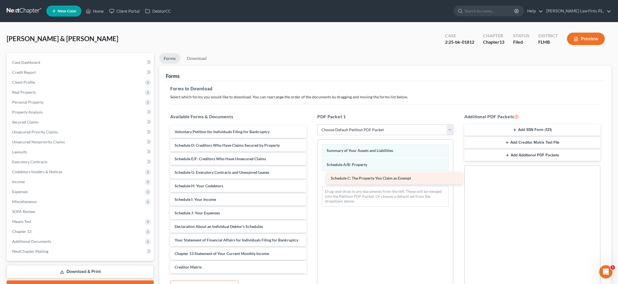
drag, startPoint x: 221, startPoint y: 144, endPoint x: 377, endPoint y: 178, distance: 159.7
click at [311, 178] on div "Schedule C: The Property You Claim as Exempt Voluntary Petition for Individuals…" at bounding box center [238, 220] width 145 height 188
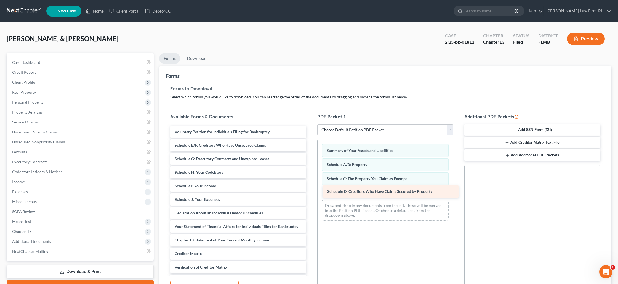
drag, startPoint x: 221, startPoint y: 144, endPoint x: 374, endPoint y: 191, distance: 159.3
click at [311, 191] on div "Schedule D: Creditors Who Have Claims Secured by Property Voluntary Petition fo…" at bounding box center [238, 213] width 145 height 174
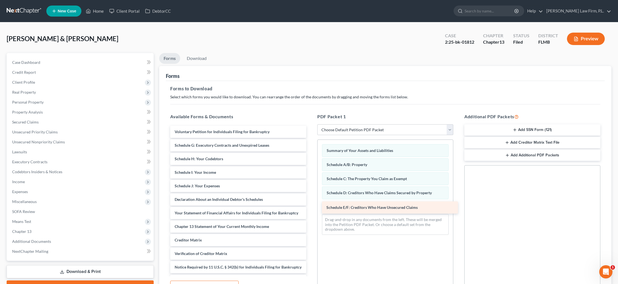
drag, startPoint x: 195, startPoint y: 146, endPoint x: 347, endPoint y: 208, distance: 164.2
click at [311, 208] on div "Schedule E/F: Creditors Who Have Unsecured Claims Voluntary Petition for Indivi…" at bounding box center [238, 206] width 145 height 161
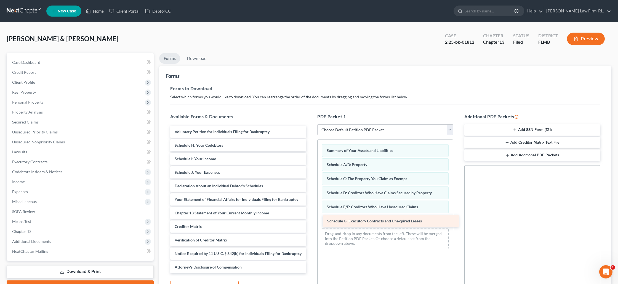
drag, startPoint x: 204, startPoint y: 146, endPoint x: 357, endPoint y: 222, distance: 170.5
click at [311, 222] on div "Schedule G: Executory Contracts and Unexpired Leases Voluntary Petition for Ind…" at bounding box center [238, 199] width 145 height 147
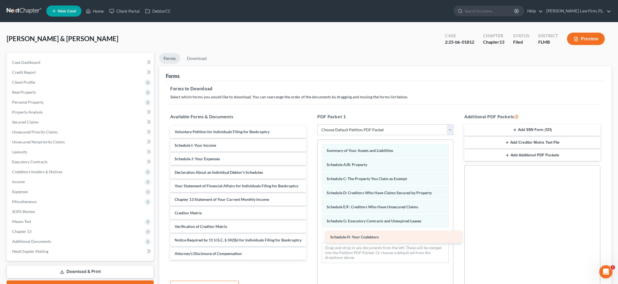
drag, startPoint x: 203, startPoint y: 146, endPoint x: 354, endPoint y: 237, distance: 175.9
click at [311, 237] on div "Schedule H: Your Codebtors Voluntary Petition for Individuals Filing for Bankru…" at bounding box center [238, 193] width 145 height 134
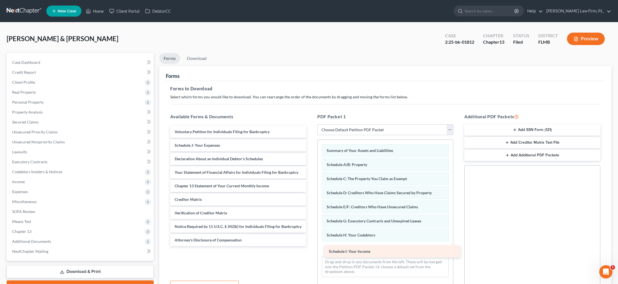
drag, startPoint x: 188, startPoint y: 147, endPoint x: 342, endPoint y: 253, distance: 187.2
click at [311, 246] on div "Schedule I: Your Income Voluntary Petition for Individuals Filing for Bankruptc…" at bounding box center [238, 186] width 145 height 120
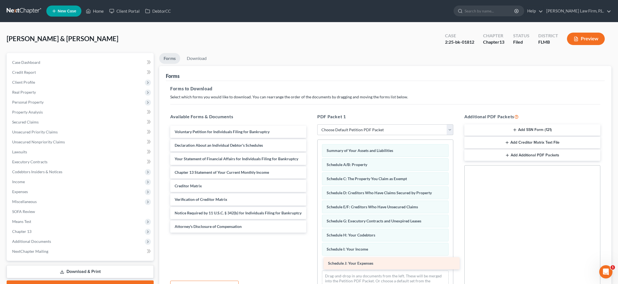
drag, startPoint x: 189, startPoint y: 144, endPoint x: 342, endPoint y: 262, distance: 193.5
click at [311, 232] on div "Schedule J: Your Expenses Voluntary Petition for Individuals Filing for Bankrup…" at bounding box center [238, 179] width 145 height 107
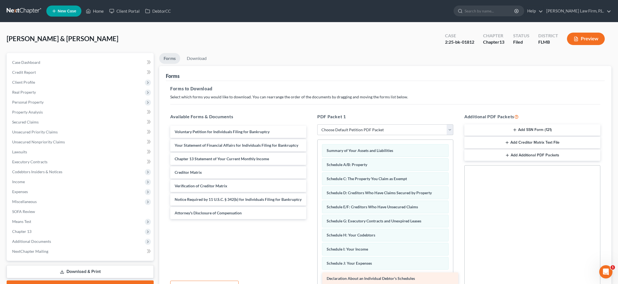
drag, startPoint x: 197, startPoint y: 144, endPoint x: 349, endPoint y: 277, distance: 202.3
click at [311, 219] on div "Declaration About an Individual Debtor's Schedules Voluntary Petition for Indiv…" at bounding box center [238, 172] width 145 height 93
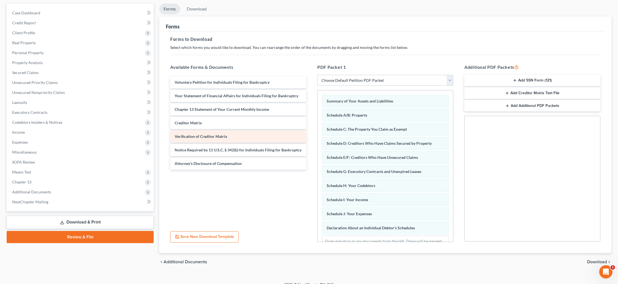
scroll to position [52, 0]
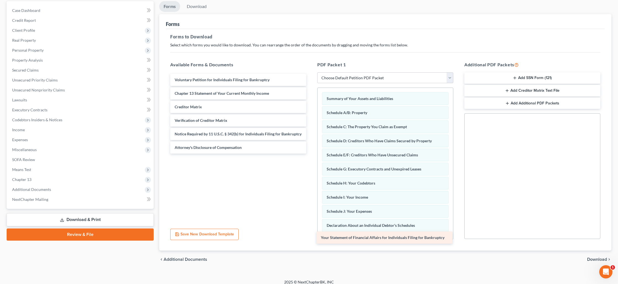
drag, startPoint x: 230, startPoint y: 94, endPoint x: 377, endPoint y: 238, distance: 205.6
click at [311, 154] on div "Your Statement of Financial Affairs for Individuals Filing for Bankruptcy Volun…" at bounding box center [238, 114] width 145 height 80
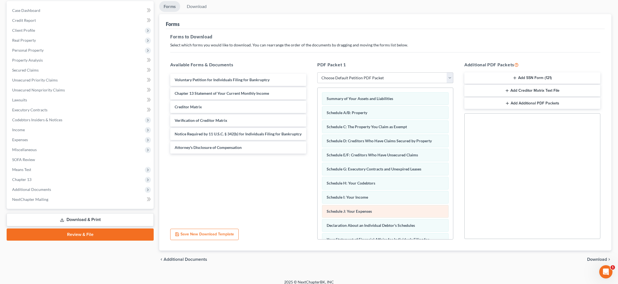
scroll to position [38, 0]
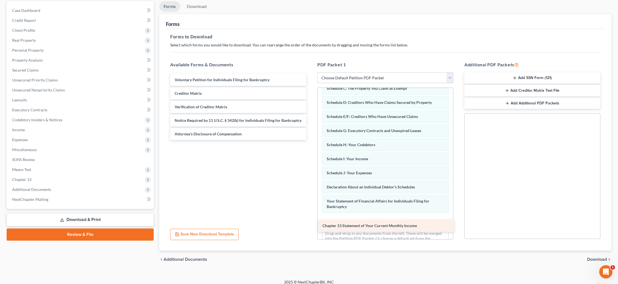
drag, startPoint x: 221, startPoint y: 96, endPoint x: 369, endPoint y: 228, distance: 198.7
click at [311, 140] on div "Chapter 13 Statement of Your Current Monthly Income Voluntary Petition for Indi…" at bounding box center [238, 107] width 145 height 66
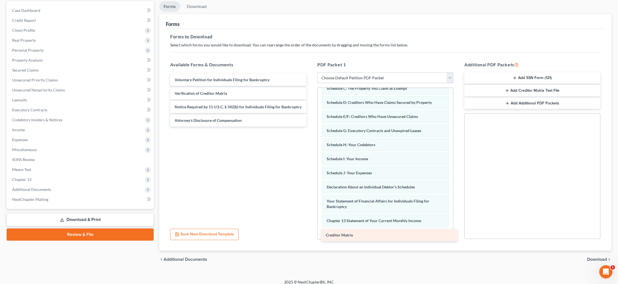
drag, startPoint x: 201, startPoint y: 93, endPoint x: 353, endPoint y: 235, distance: 207.4
click at [311, 126] on div "Creditor Matrix Voluntary Petition for Individuals Filing for Bankruptcy Credit…" at bounding box center [238, 100] width 145 height 53
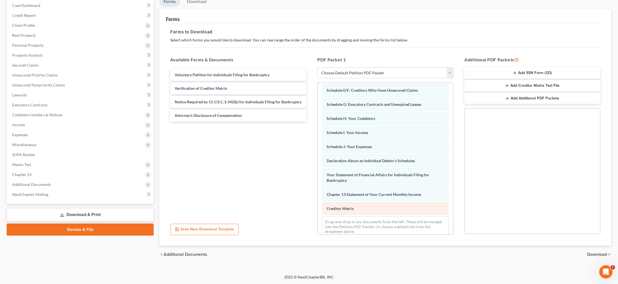
scroll to position [67, 0]
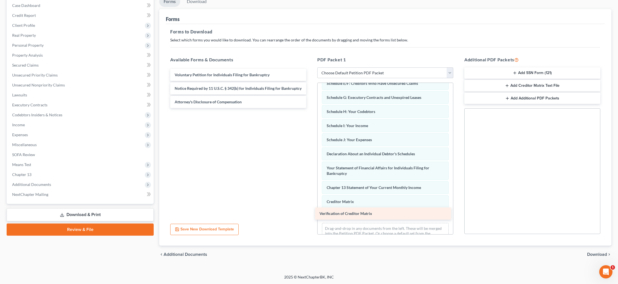
drag, startPoint x: 216, startPoint y: 89, endPoint x: 359, endPoint y: 215, distance: 190.4
click at [311, 108] on div "Verification of Creditor Matrix Voluntary Petition for Individuals Filing for B…" at bounding box center [238, 88] width 145 height 39
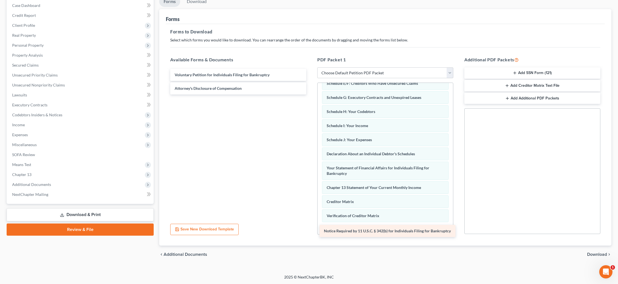
drag, startPoint x: 224, startPoint y: 90, endPoint x: 374, endPoint y: 233, distance: 206.6
click at [311, 94] on div "Notice Required by 11 U.S.C. § 342(b) for Individuals Filing for Bankruptcy Vol…" at bounding box center [238, 82] width 145 height 26
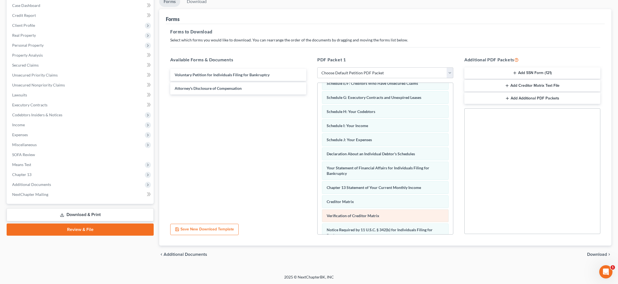
scroll to position [100, 0]
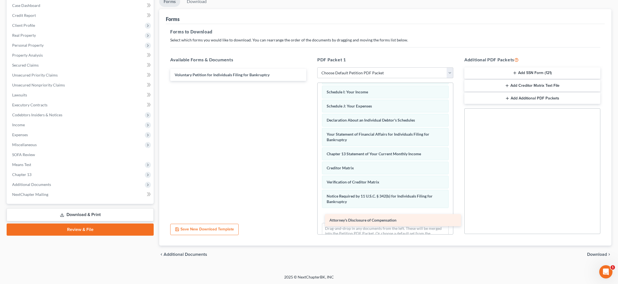
drag, startPoint x: 208, startPoint y: 87, endPoint x: 363, endPoint y: 219, distance: 203.1
click at [311, 81] on div "Attorney's Disclosure of Compensation Voluntary Petition for Individuals Filing…" at bounding box center [238, 75] width 145 height 12
click at [597, 254] on span "Download" at bounding box center [598, 254] width 20 height 4
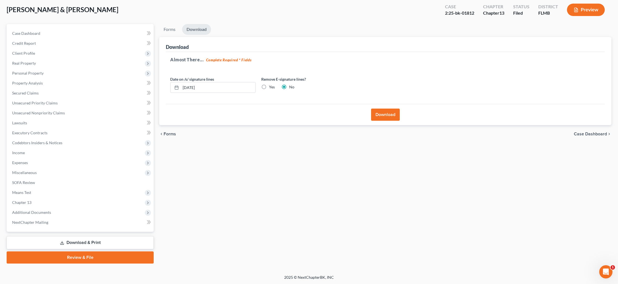
click at [380, 118] on button "Download" at bounding box center [385, 115] width 29 height 12
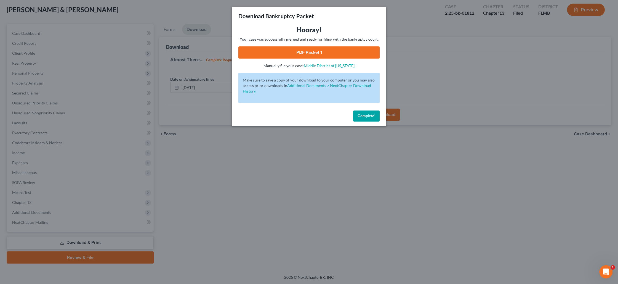
click at [324, 51] on link "PDF Packet 1" at bounding box center [309, 52] width 141 height 12
click at [323, 52] on link "PDF Packet 1" at bounding box center [309, 52] width 141 height 12
click at [365, 117] on span "Complete!" at bounding box center [367, 115] width 18 height 5
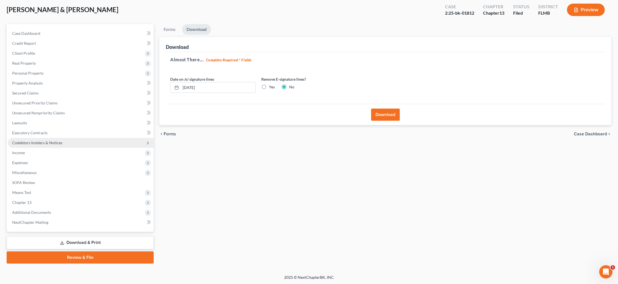
click at [32, 143] on span "Codebtors Insiders & Notices" at bounding box center [37, 142] width 50 height 5
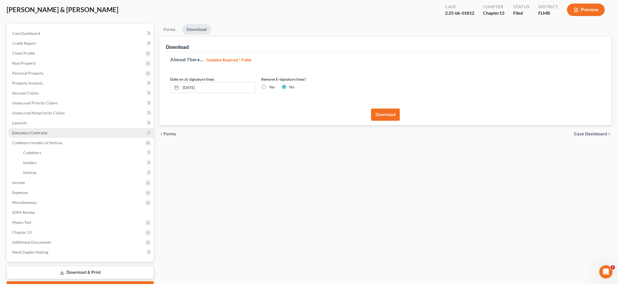
click at [34, 131] on span "Executory Contracts" at bounding box center [29, 132] width 35 height 5
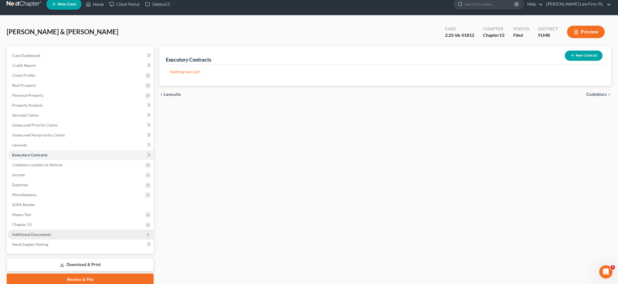
scroll to position [29, 0]
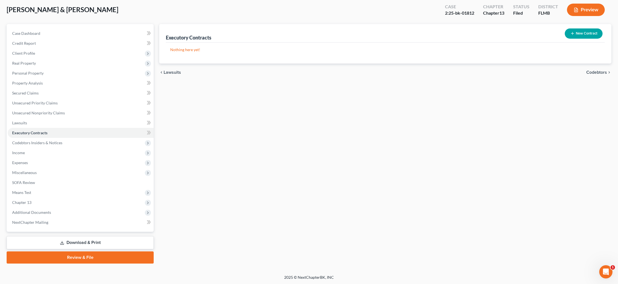
click at [83, 244] on link "Download & Print" at bounding box center [80, 242] width 147 height 13
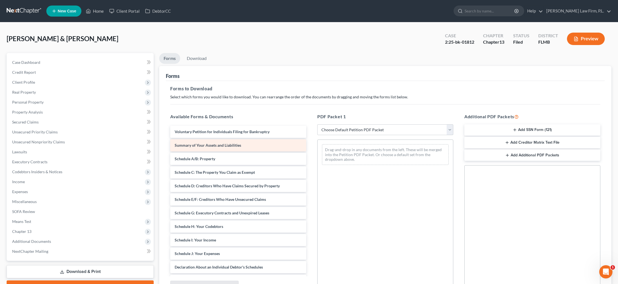
scroll to position [0, 0]
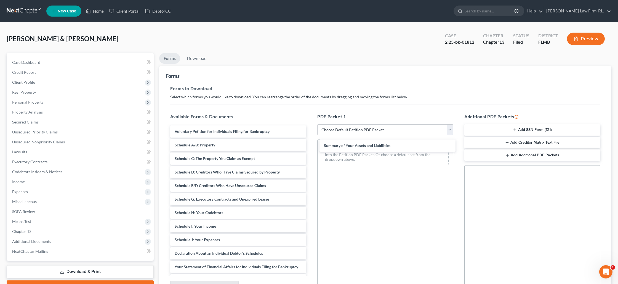
drag, startPoint x: 223, startPoint y: 144, endPoint x: 358, endPoint y: 148, distance: 134.5
click at [311, 145] on div "Summary of Your Assets and Liabilities Voluntary Petition for Individuals Filin…" at bounding box center [238, 232] width 145 height 215
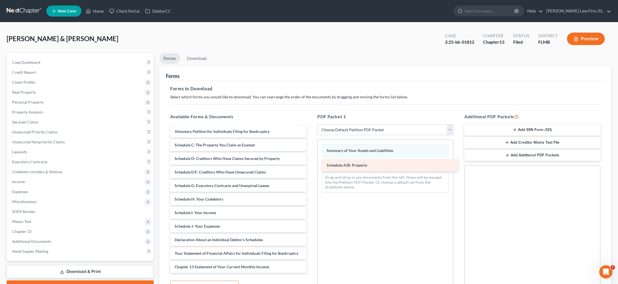
drag, startPoint x: 188, startPoint y: 147, endPoint x: 340, endPoint y: 168, distance: 153.2
click at [311, 168] on div "Schedule A/B: Property Voluntary Petition for Individuals Filing for Bankruptcy…" at bounding box center [238, 226] width 145 height 202
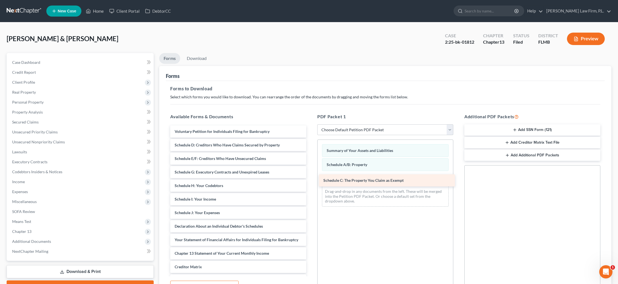
drag, startPoint x: 220, startPoint y: 145, endPoint x: 368, endPoint y: 180, distance: 152.2
click at [311, 180] on div "Schedule C: The Property You Claim as Exempt Voluntary Petition for Individuals…" at bounding box center [238, 219] width 145 height 188
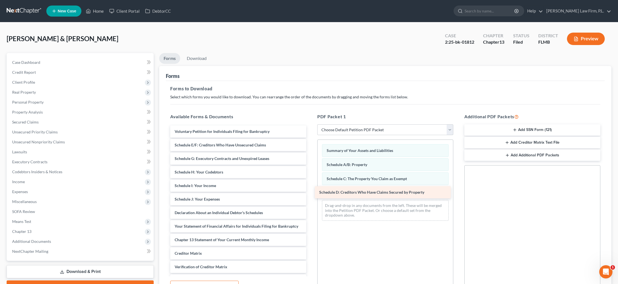
drag, startPoint x: 245, startPoint y: 146, endPoint x: 385, endPoint y: 192, distance: 147.6
click at [311, 193] on div "Schedule D: Creditors Who Have Claims Secured by Property Voluntary Petition fo…" at bounding box center [238, 212] width 145 height 174
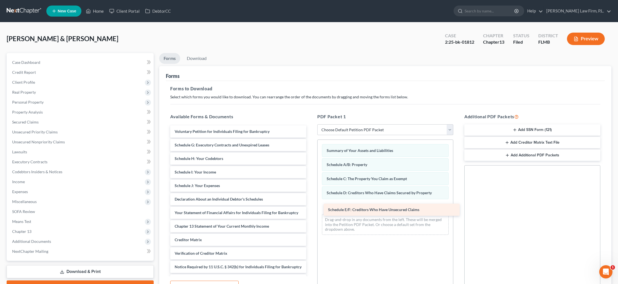
drag, startPoint x: 222, startPoint y: 147, endPoint x: 376, endPoint y: 212, distance: 166.3
click at [311, 212] on div "Schedule E/F: Creditors Who Have Unsecured Claims Voluntary Petition for Indivi…" at bounding box center [238, 205] width 145 height 161
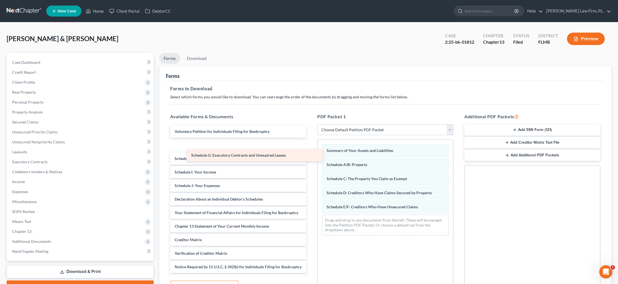
scroll to position [0, 0]
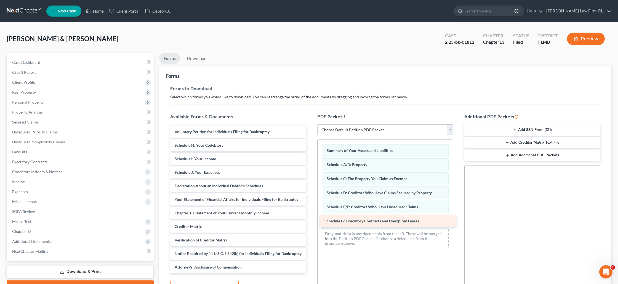
drag, startPoint x: 221, startPoint y: 146, endPoint x: 371, endPoint y: 222, distance: 167.6
click at [311, 222] on div "Schedule G: Executory Contracts and Unexpired Leases Voluntary Petition for Ind…" at bounding box center [238, 199] width 145 height 147
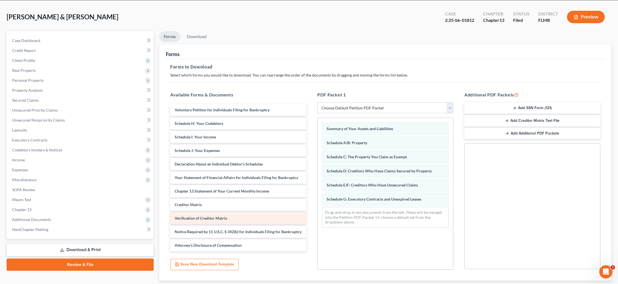
scroll to position [57, 0]
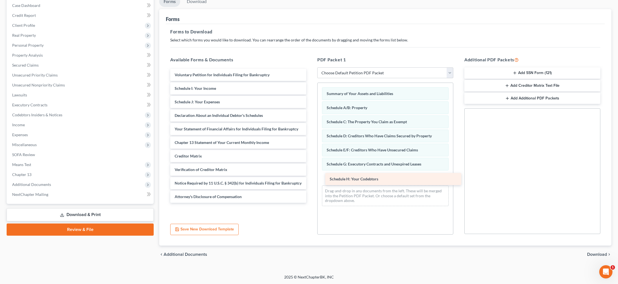
drag, startPoint x: 213, startPoint y: 88, endPoint x: 369, endPoint y: 179, distance: 179.9
click at [311, 179] on div "Schedule H: Your Codebtors Voluntary Petition for Individuals Filing for Bankru…" at bounding box center [238, 136] width 145 height 134
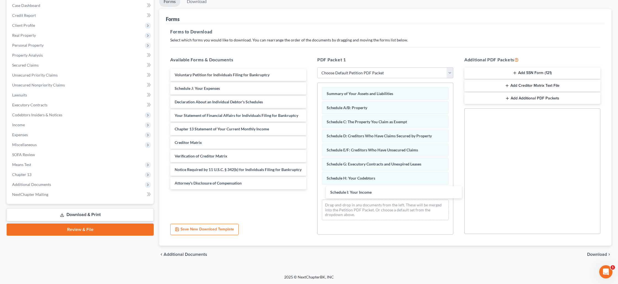
drag, startPoint x: 195, startPoint y: 88, endPoint x: 336, endPoint y: 185, distance: 171.6
click at [311, 189] on div "Schedule I: Your Income Voluntary Petition for Individuals Filing for Bankruptc…" at bounding box center [238, 129] width 145 height 120
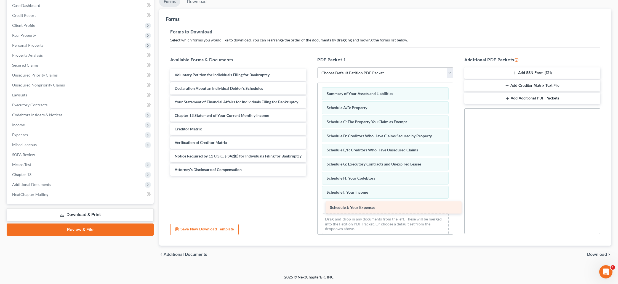
drag, startPoint x: 180, startPoint y: 89, endPoint x: 335, endPoint y: 208, distance: 196.1
click at [311, 176] on div "Schedule J: Your Expenses Voluntary Petition for Individuals Filing for Bankrup…" at bounding box center [238, 122] width 145 height 107
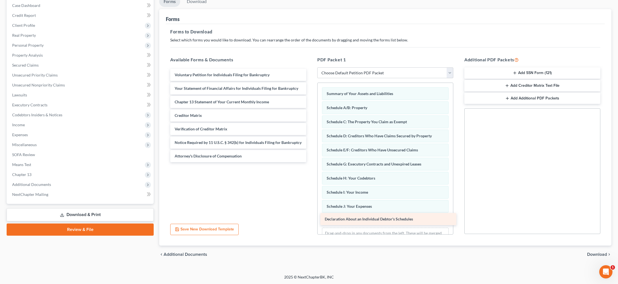
drag, startPoint x: 228, startPoint y: 89, endPoint x: 378, endPoint y: 221, distance: 199.4
click at [311, 162] on div "Declaration About an Individual Debtor's Schedules Voluntary Petition for Indiv…" at bounding box center [238, 115] width 145 height 93
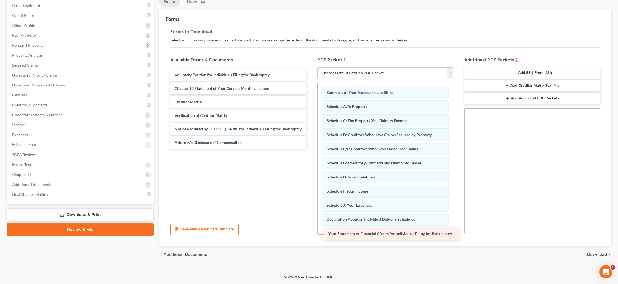
drag, startPoint x: 199, startPoint y: 90, endPoint x: 352, endPoint y: 236, distance: 211.9
click at [311, 149] on div "Your Statement of Financial Affairs for Individuals Filing for Bankruptcy Volun…" at bounding box center [238, 109] width 145 height 80
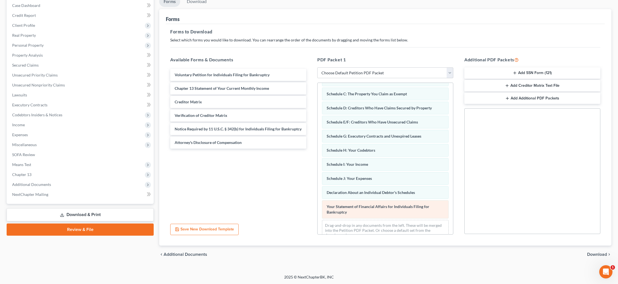
scroll to position [38, 0]
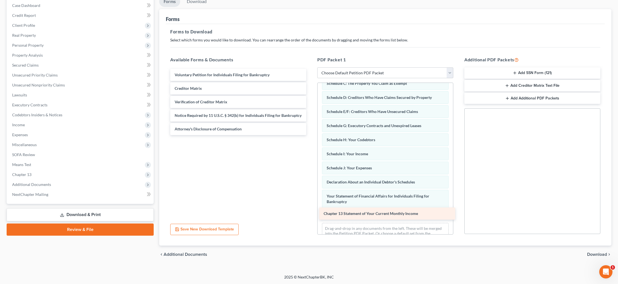
drag, startPoint x: 206, startPoint y: 86, endPoint x: 356, endPoint y: 211, distance: 195.2
click at [311, 135] on div "Chapter 13 Statement of Your Current Monthly Income Voluntary Petition for Indi…" at bounding box center [238, 102] width 145 height 66
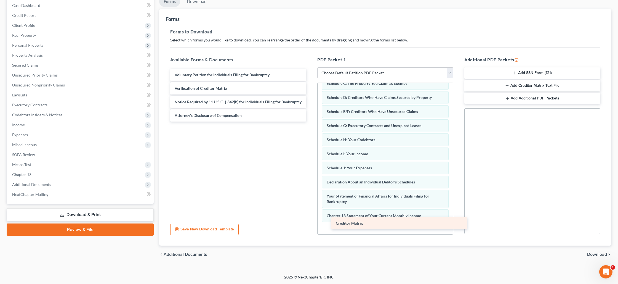
drag, startPoint x: 201, startPoint y: 89, endPoint x: 362, endPoint y: 224, distance: 210.5
click at [311, 121] on div "Creditor Matrix Voluntary Petition for Individuals Filing for Bankruptcy Credit…" at bounding box center [238, 95] width 145 height 53
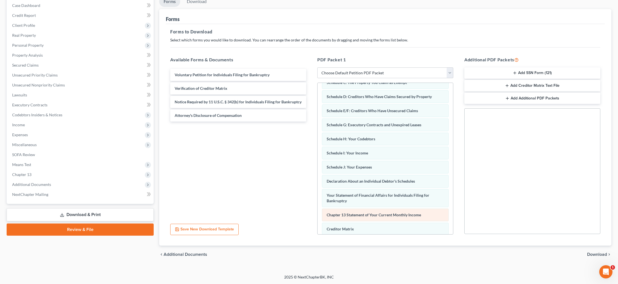
scroll to position [67, 0]
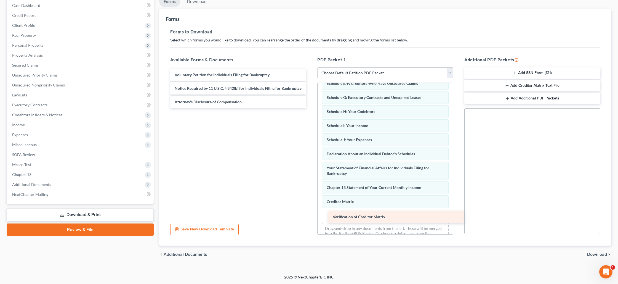
drag, startPoint x: 188, startPoint y: 89, endPoint x: 346, endPoint y: 218, distance: 204.1
click at [311, 108] on div "Verification of Creditor Matrix Voluntary Petition for Individuals Filing for B…" at bounding box center [238, 88] width 145 height 39
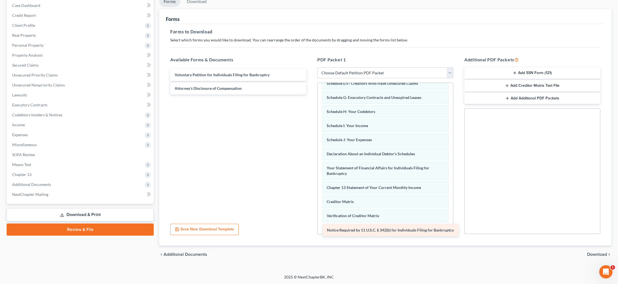
drag, startPoint x: 217, startPoint y: 91, endPoint x: 370, endPoint y: 234, distance: 208.4
click at [311, 94] on div "Notice Required by 11 U.S.C. § 342(b) for Individuals Filing for Bankruptcy Vol…" at bounding box center [238, 82] width 145 height 26
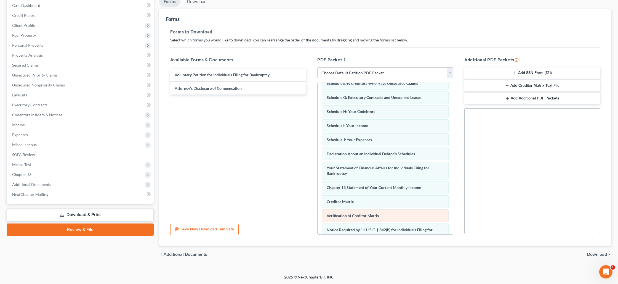
scroll to position [100, 0]
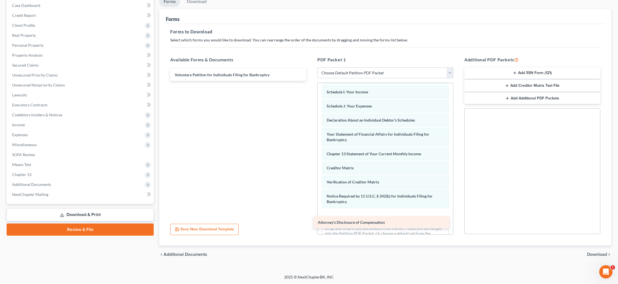
drag, startPoint x: 196, startPoint y: 89, endPoint x: 336, endPoint y: 221, distance: 192.6
click at [311, 81] on div "Attorney's Disclosure of Compensation Voluntary Petition for Individuals Filing…" at bounding box center [238, 75] width 145 height 12
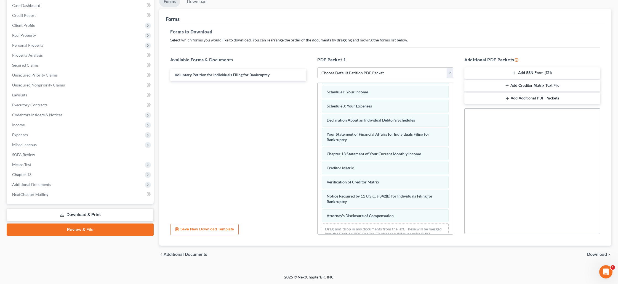
click at [604, 253] on span "Download" at bounding box center [598, 254] width 20 height 4
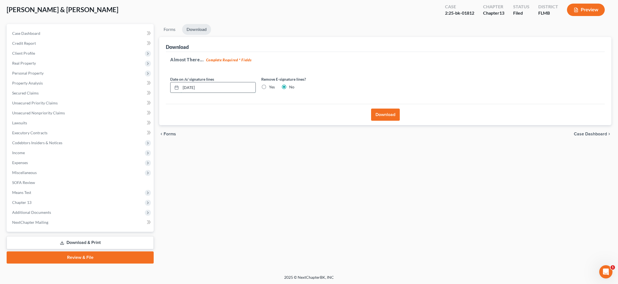
drag, startPoint x: 215, startPoint y: 88, endPoint x: 178, endPoint y: 84, distance: 36.9
click at [178, 84] on div "10/06/2025" at bounding box center [213, 87] width 86 height 11
click at [269, 88] on label "Yes" at bounding box center [272, 87] width 6 height 6
click at [271, 88] on input "Yes" at bounding box center [273, 86] width 4 height 4
radio input "true"
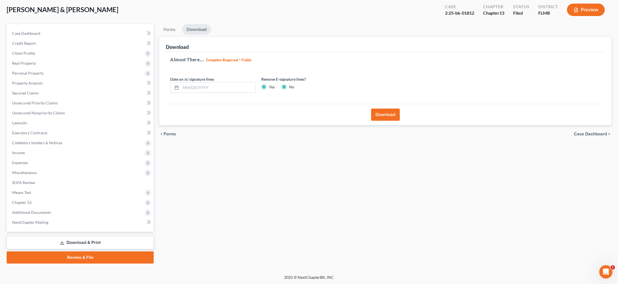
radio input "false"
click at [383, 116] on button "Download" at bounding box center [385, 115] width 29 height 12
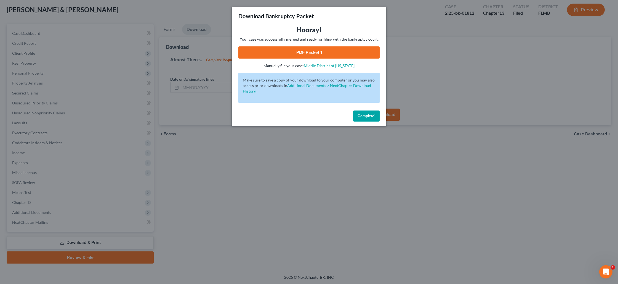
click at [315, 53] on link "PDF Packet 1" at bounding box center [309, 52] width 141 height 12
click at [362, 118] on span "Complete!" at bounding box center [367, 115] width 18 height 5
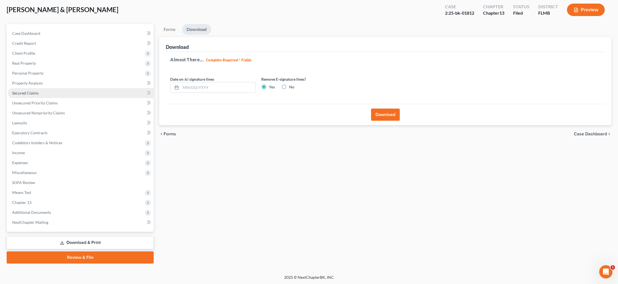
click at [71, 93] on link "Secured Claims" at bounding box center [81, 93] width 146 height 10
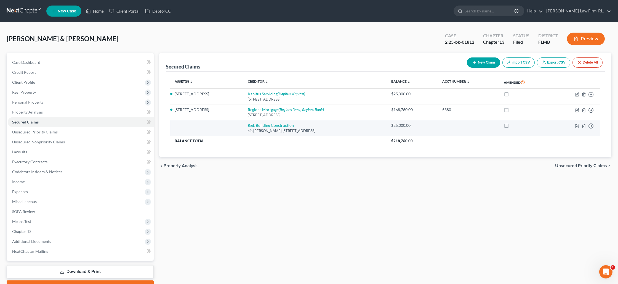
click at [277, 125] on link "R&L Building Construction" at bounding box center [271, 125] width 46 height 5
select select "9"
select select "3"
select select "2"
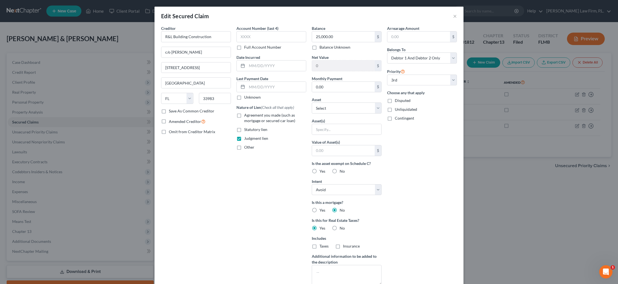
click at [488, 145] on div "Edit Secured Claim × Creditor * R&L Building Construction c/o Ronald Imes 24630…" at bounding box center [309, 142] width 618 height 284
click at [457, 17] on button "×" at bounding box center [455, 16] width 4 height 7
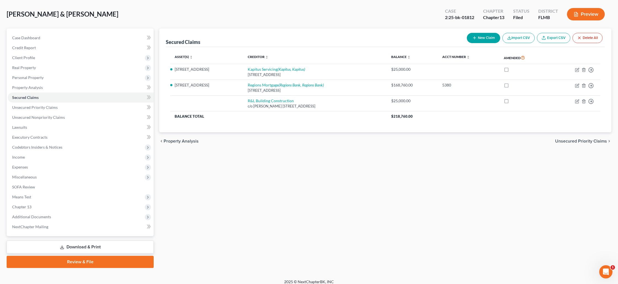
scroll to position [29, 0]
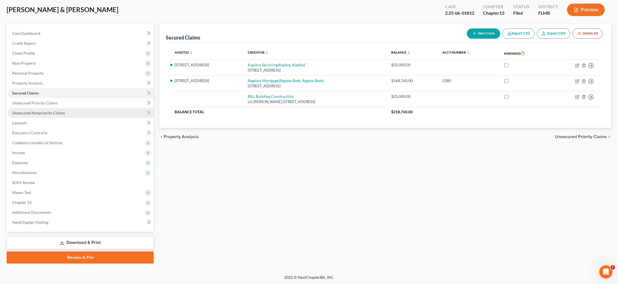
click at [64, 115] on link "Unsecured Nonpriority Claims" at bounding box center [81, 113] width 146 height 10
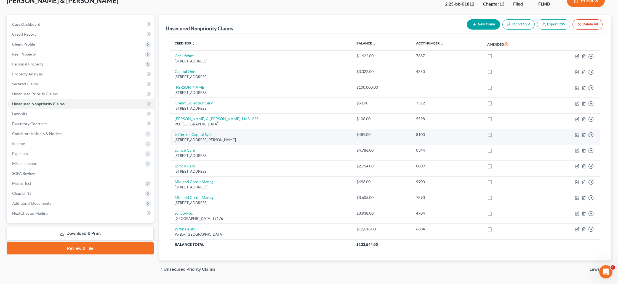
scroll to position [24, 0]
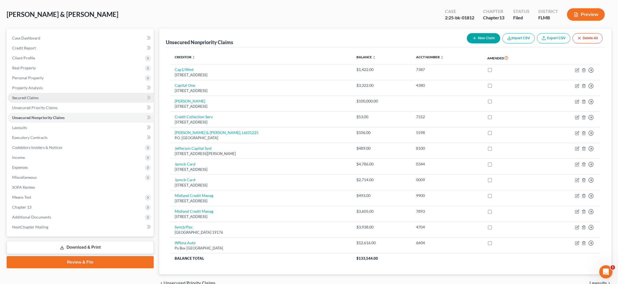
click at [31, 98] on span "Secured Claims" at bounding box center [25, 97] width 27 height 5
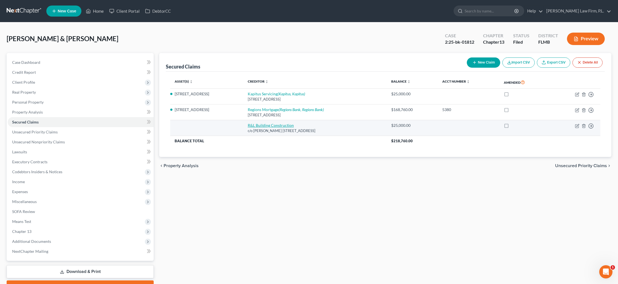
click at [270, 124] on link "R&L Building Construction" at bounding box center [271, 125] width 46 height 5
select select "9"
select select "0"
select select "3"
select select "2"
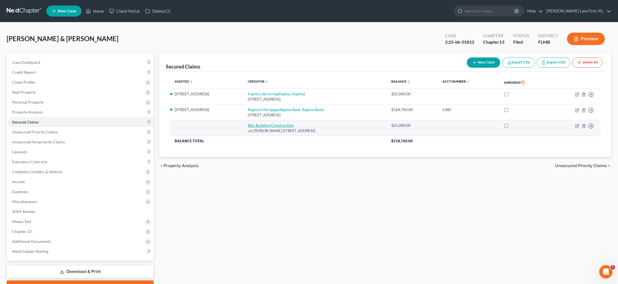
select select "2"
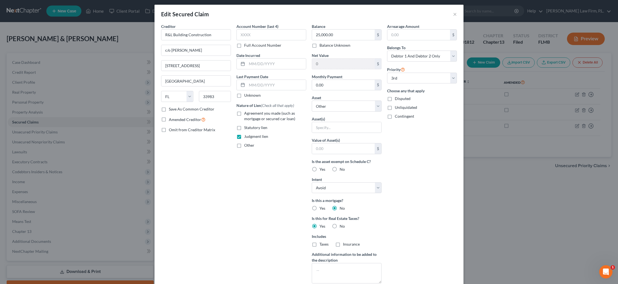
scroll to position [4, 0]
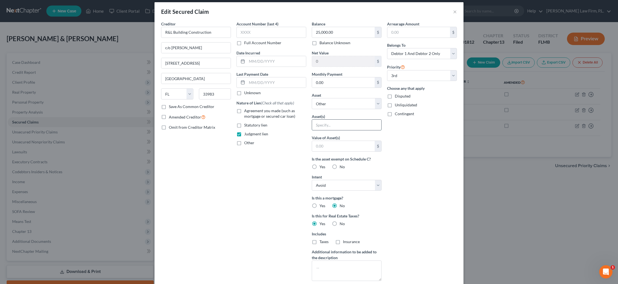
click at [333, 126] on input "text" at bounding box center [346, 125] width 69 height 10
click at [341, 105] on select "Select Other Multiple Assets Clothing - Clothes - $100.0 20447 Albury Drive - $…" at bounding box center [347, 103] width 70 height 11
click at [312, 98] on select "Select Other Multiple Assets Clothing - Clothes - $100.0 20447 Albury Drive - $…" at bounding box center [347, 103] width 70 height 11
click at [341, 105] on select "Select Other Multiple Assets Clothing - Clothes - $100.0 20447 Albury Drive - $…" at bounding box center [347, 103] width 70 height 11
select select "3"
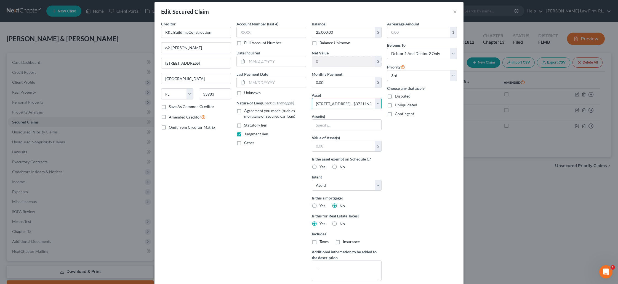
click at [312, 102] on select "Select Other Multiple Assets Clothing - Clothes - $100.0 20447 Albury Drive - $…" at bounding box center [347, 103] width 70 height 11
select select "0"
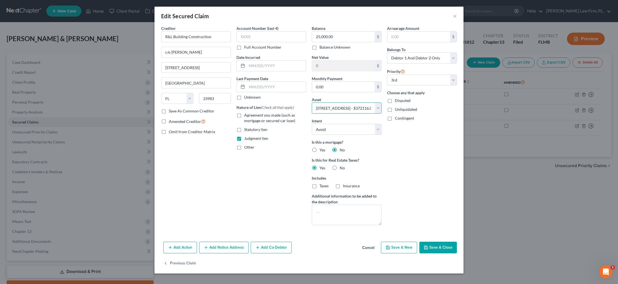
scroll to position [0, 0]
click at [340, 170] on label "No" at bounding box center [342, 168] width 5 height 6
click at [342, 169] on input "No" at bounding box center [344, 167] width 4 height 4
radio input "true"
click at [320, 170] on label "Yes" at bounding box center [323, 168] width 6 height 6
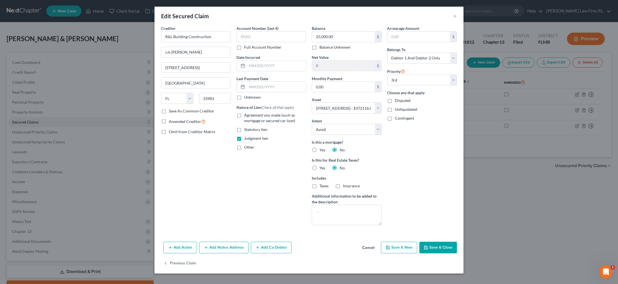
click at [322, 169] on input "Yes" at bounding box center [324, 167] width 4 height 4
radio input "true"
click at [436, 248] on button "Save & Close" at bounding box center [439, 248] width 38 height 12
select select
select select "2"
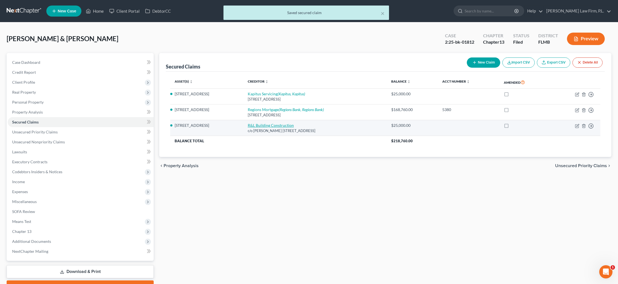
click at [263, 126] on link "R&L Building Construction" at bounding box center [271, 125] width 46 height 5
select select "9"
select select "3"
select select "2"
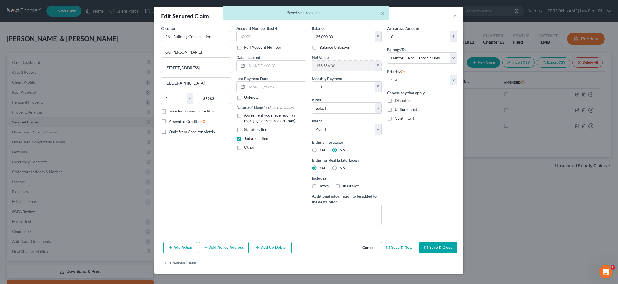
drag, startPoint x: 437, startPoint y: 245, endPoint x: 433, endPoint y: 243, distance: 4.8
click at [437, 245] on button "Save & Close" at bounding box center [439, 248] width 38 height 12
select select "2"
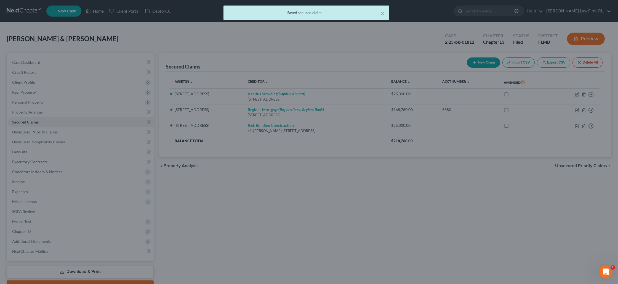
select select "3"
select select "0"
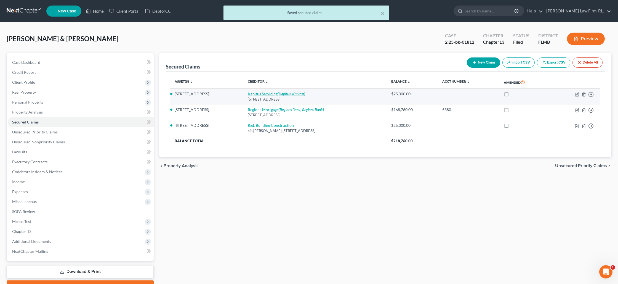
click at [248, 94] on link "Kapitus Servicing (Kapitus, Kapitus)" at bounding box center [276, 93] width 57 height 5
select select "48"
select select "3"
select select "2"
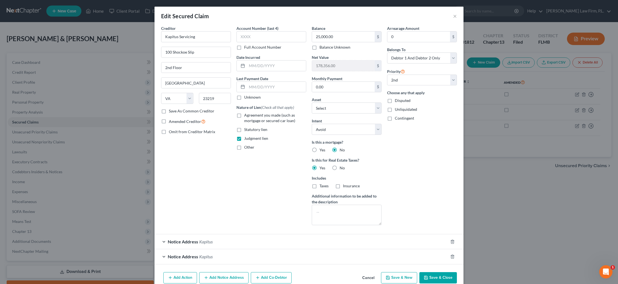
click at [438, 279] on button "Save & Close" at bounding box center [439, 278] width 38 height 12
select select "1"
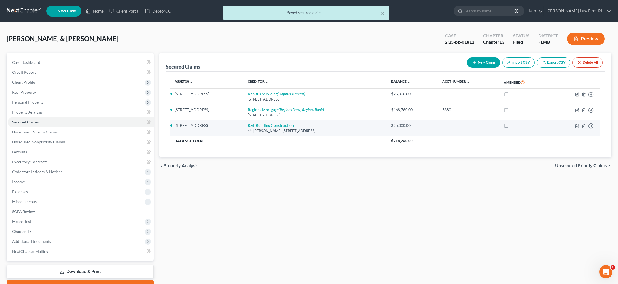
click at [259, 123] on link "R&L Building Construction" at bounding box center [271, 125] width 46 height 5
select select "9"
select select "3"
select select "2"
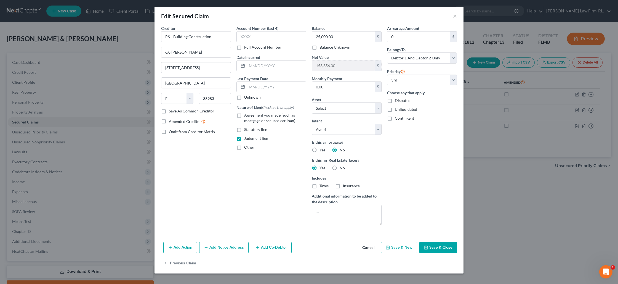
click at [434, 246] on button "Save & Close" at bounding box center [439, 248] width 38 height 12
select select "2"
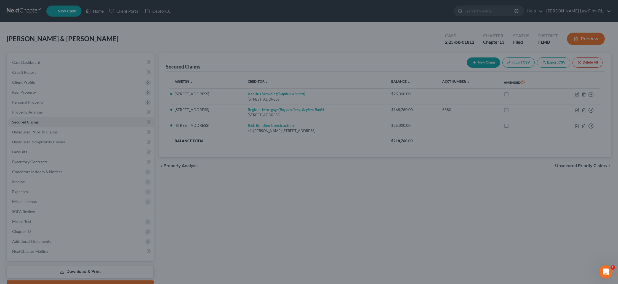
select select "3"
select select "0"
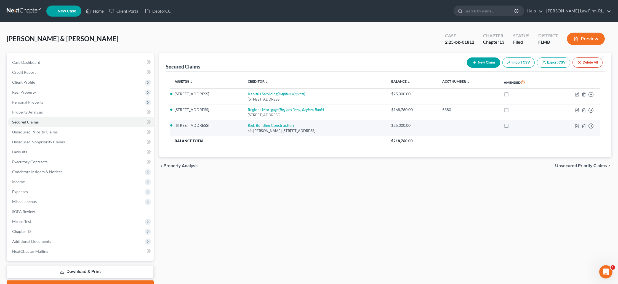
click at [271, 125] on link "R&L Building Construction" at bounding box center [271, 125] width 46 height 5
select select "9"
select select "3"
select select "2"
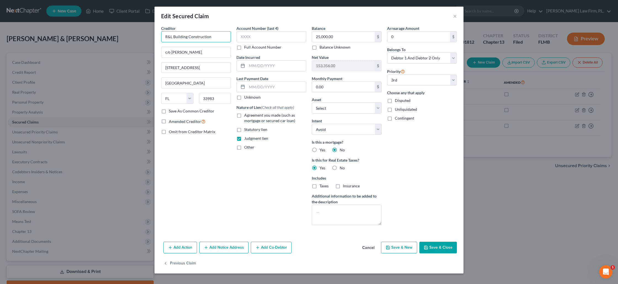
drag, startPoint x: 218, startPoint y: 38, endPoint x: 144, endPoint y: 37, distance: 74.8
click at [144, 37] on div "Edit Secured Claim × Creditor * R&L Building Construction c/o Ronald Imes 24630…" at bounding box center [309, 142] width 618 height 284
drag, startPoint x: 496, startPoint y: 157, endPoint x: 487, endPoint y: 151, distance: 10.5
click at [495, 157] on div "Edit Secured Claim × Creditor * R&L Building Construction c/o Ronald Imes 24630…" at bounding box center [309, 142] width 618 height 284
click at [430, 247] on button "Save & Close" at bounding box center [439, 248] width 38 height 12
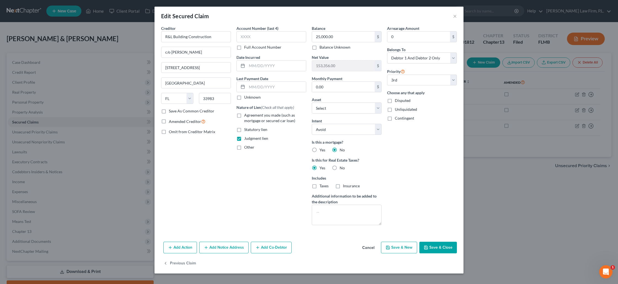
select select "2"
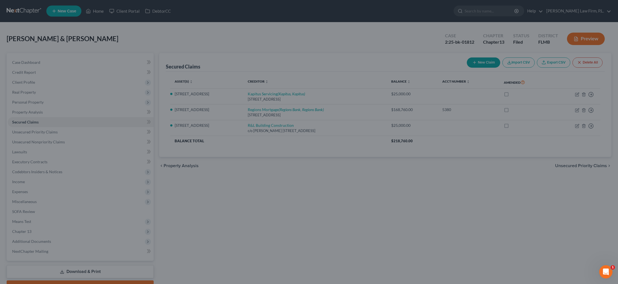
select select "3"
select select "0"
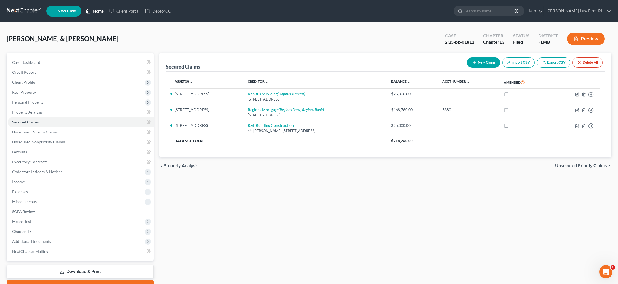
click at [100, 14] on link "Home" at bounding box center [94, 11] width 23 height 10
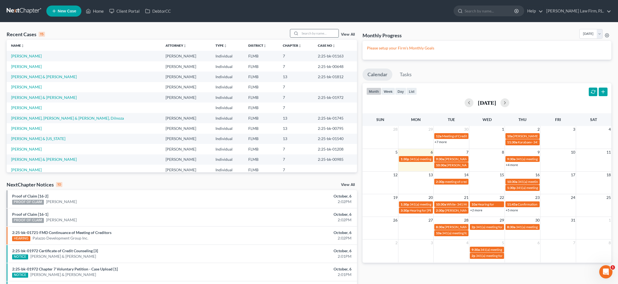
click at [326, 33] on input "search" at bounding box center [319, 33] width 39 height 8
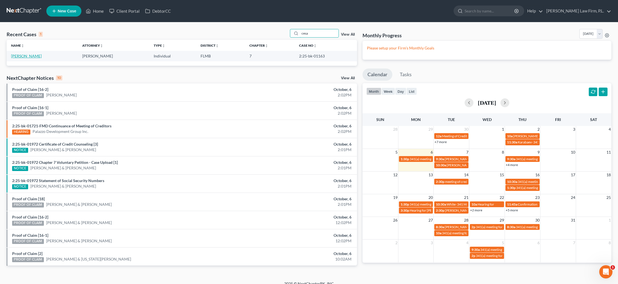
type input "cesa"
click at [27, 55] on link "[PERSON_NAME]" at bounding box center [26, 56] width 31 height 5
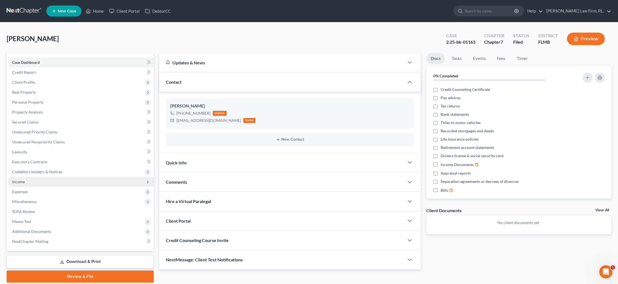
click at [28, 184] on span "Income" at bounding box center [81, 182] width 146 height 10
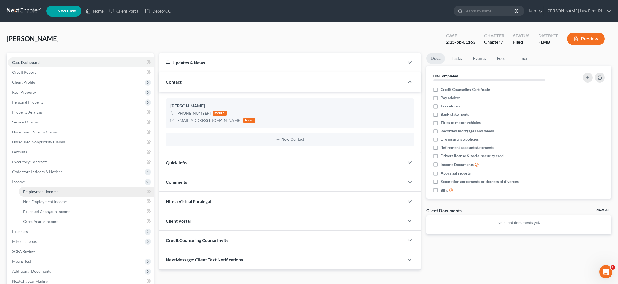
click at [35, 193] on span "Employment Income" at bounding box center [40, 191] width 35 height 5
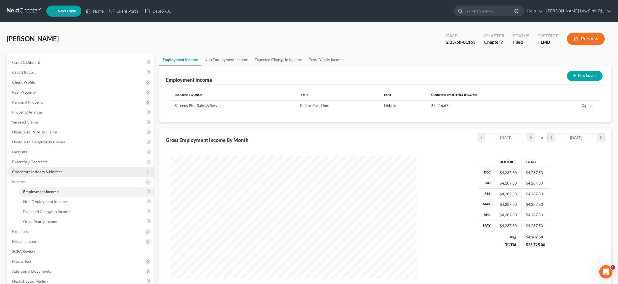
scroll to position [123, 257]
click at [594, 39] on button "Preview" at bounding box center [586, 39] width 38 height 12
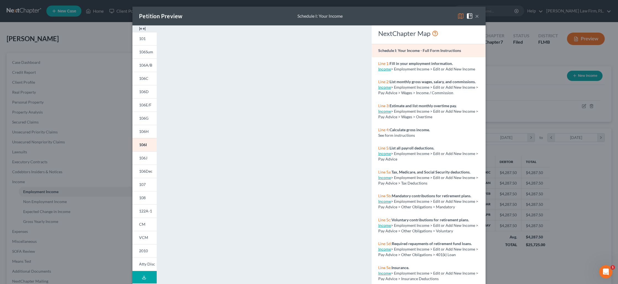
scroll to position [27, 0]
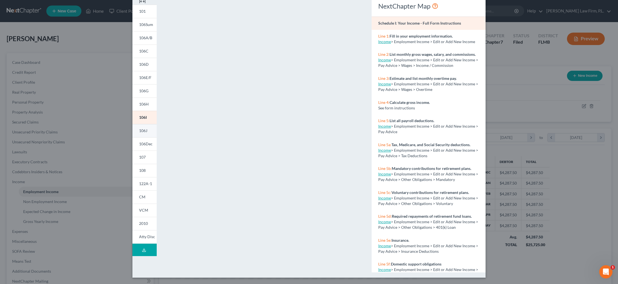
click at [143, 131] on span "106J" at bounding box center [143, 130] width 8 height 5
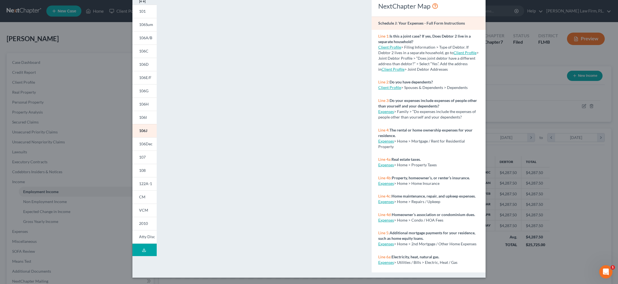
click at [534, 96] on div "Petition Preview Schedule J: Your Expenses × 101 106Sum 106A/B 106C 106D 106E/F…" at bounding box center [309, 142] width 618 height 284
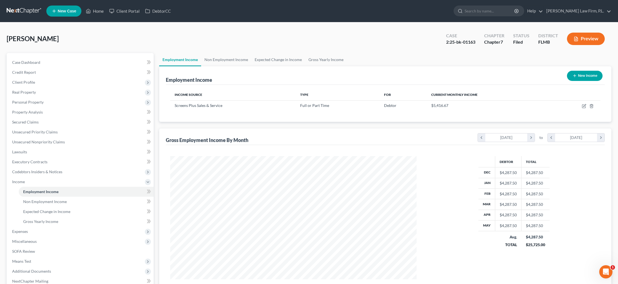
click at [596, 40] on button "Preview" at bounding box center [586, 39] width 38 height 12
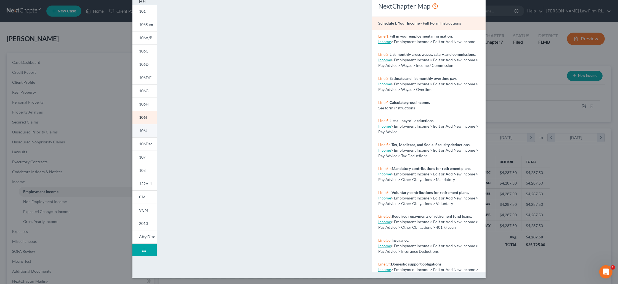
click at [149, 131] on link "106J" at bounding box center [145, 130] width 24 height 13
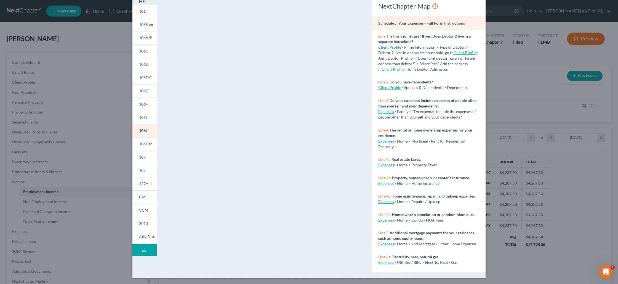
click at [543, 70] on div "Petition Preview Schedule J: Your Expenses × 101 106Sum 106A/B 106C 106D 106E/F…" at bounding box center [309, 142] width 618 height 284
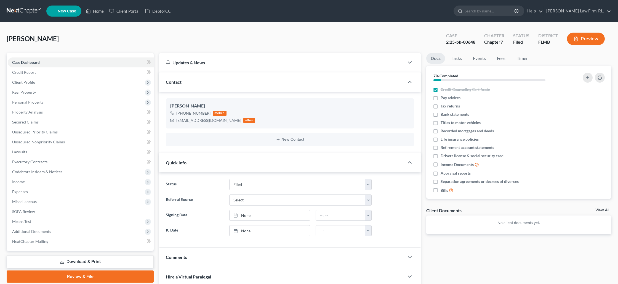
select select "2"
click at [104, 13] on link "Home" at bounding box center [94, 11] width 23 height 10
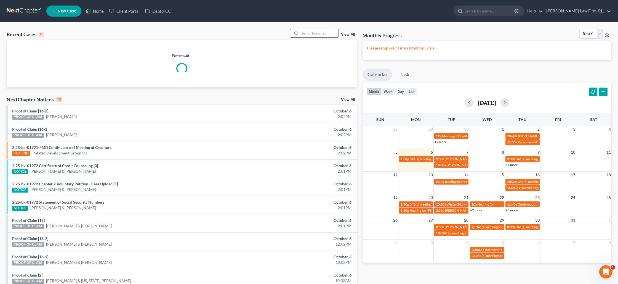
click at [310, 32] on input "search" at bounding box center [319, 33] width 39 height 8
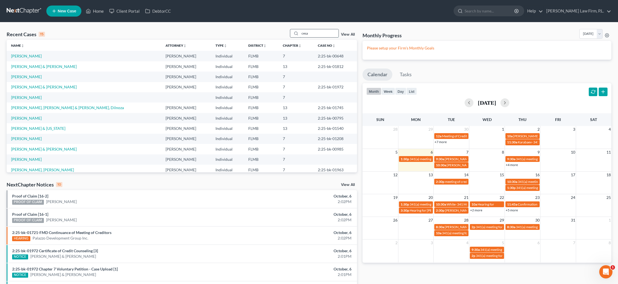
type input "cesa"
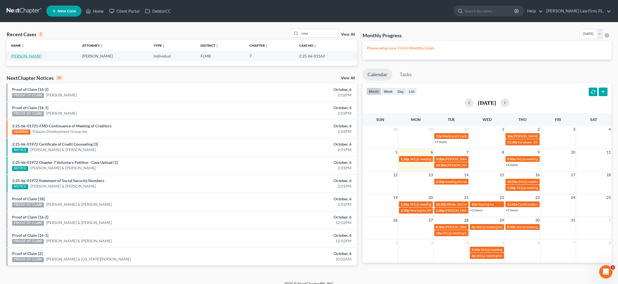
drag, startPoint x: 26, startPoint y: 58, endPoint x: 49, endPoint y: 65, distance: 23.9
click at [26, 57] on link "[PERSON_NAME]" at bounding box center [26, 56] width 31 height 5
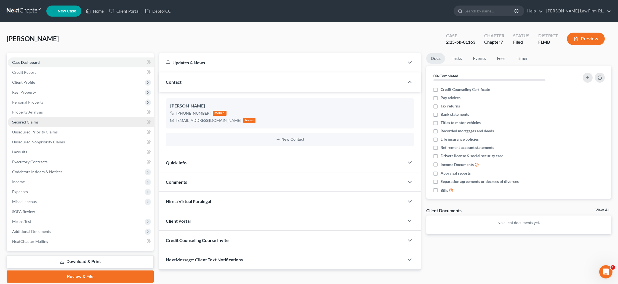
click at [29, 124] on span "Secured Claims" at bounding box center [25, 122] width 27 height 5
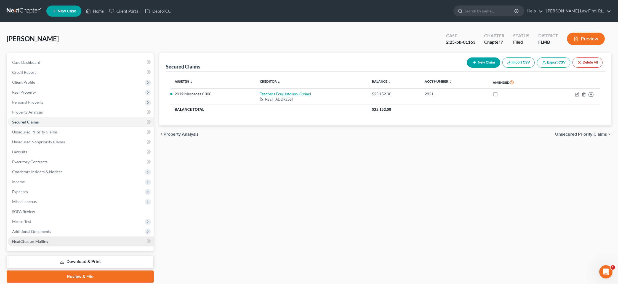
scroll to position [19, 0]
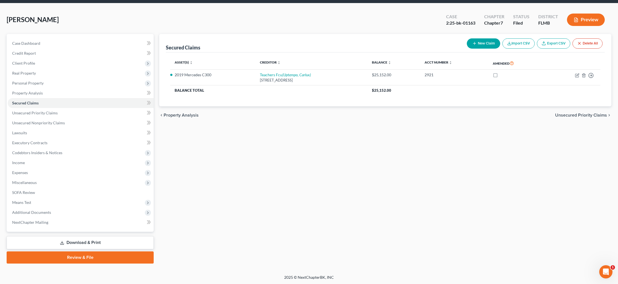
click at [76, 240] on link "Download & Print" at bounding box center [80, 242] width 147 height 13
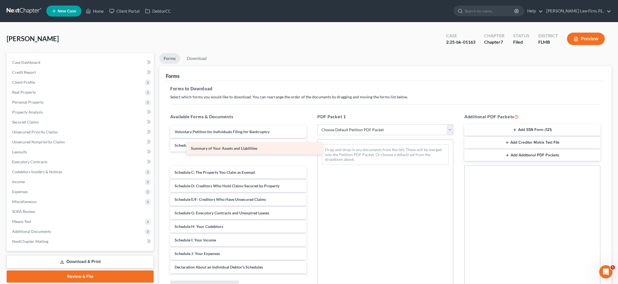
drag, startPoint x: 245, startPoint y: 145, endPoint x: 255, endPoint y: 148, distance: 10.1
click at [255, 148] on div "Summary of Your Assets and Liabilities Voluntary Petition for Individuals Filin…" at bounding box center [238, 250] width 145 height 248
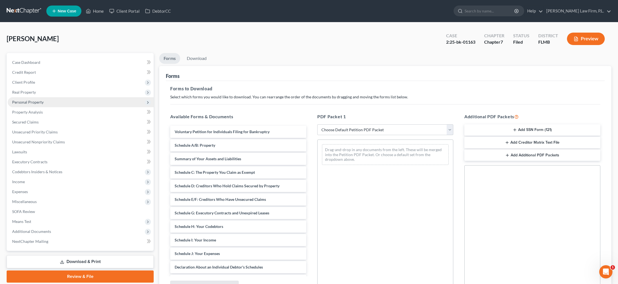
click at [22, 101] on span "Personal Property" at bounding box center [27, 102] width 31 height 5
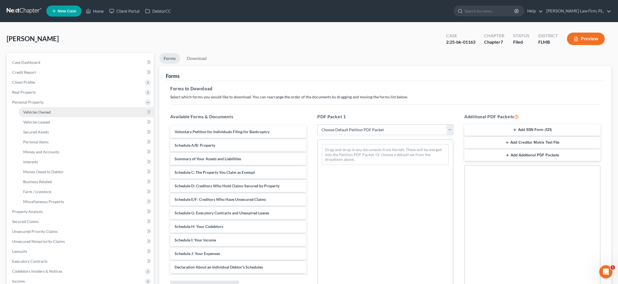
click at [38, 110] on span "Vehicles Owned" at bounding box center [37, 112] width 28 height 5
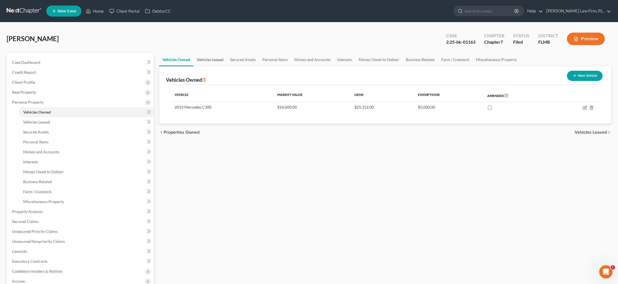
drag, startPoint x: 221, startPoint y: 58, endPoint x: 224, endPoint y: 59, distance: 3.2
click at [221, 58] on link "Vehicles Leased" at bounding box center [210, 59] width 33 height 13
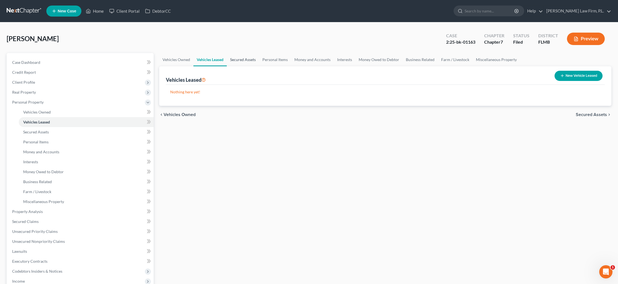
click at [244, 60] on link "Secured Assets" at bounding box center [243, 59] width 32 height 13
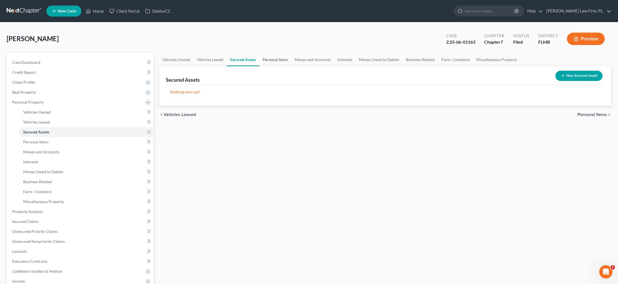
click at [279, 62] on link "Personal Items" at bounding box center [276, 59] width 32 height 13
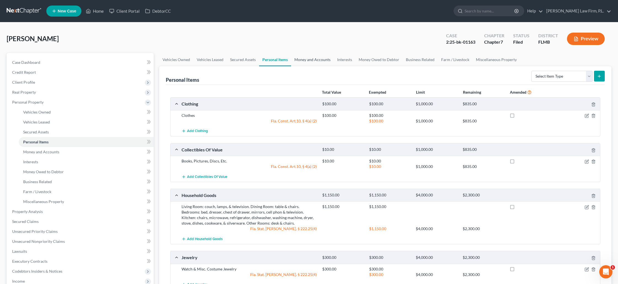
click at [308, 61] on link "Money and Accounts" at bounding box center [312, 59] width 43 height 13
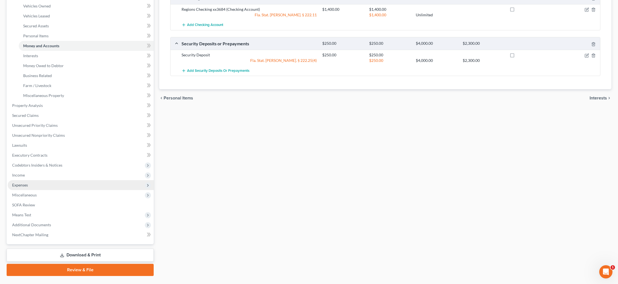
scroll to position [118, 0]
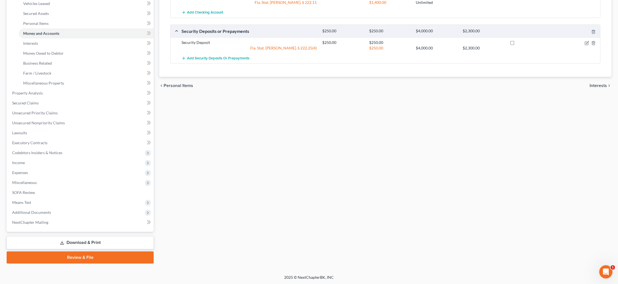
click at [88, 241] on link "Download & Print" at bounding box center [80, 242] width 147 height 13
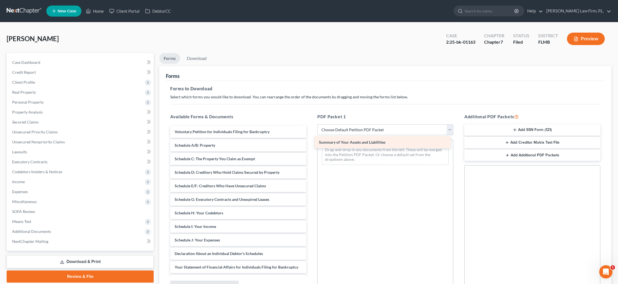
drag, startPoint x: 223, startPoint y: 145, endPoint x: 367, endPoint y: 142, distance: 144.4
click at [311, 142] on div "Summary of Your Assets and Liabilities Voluntary Petition for Individuals Filin…" at bounding box center [238, 243] width 145 height 234
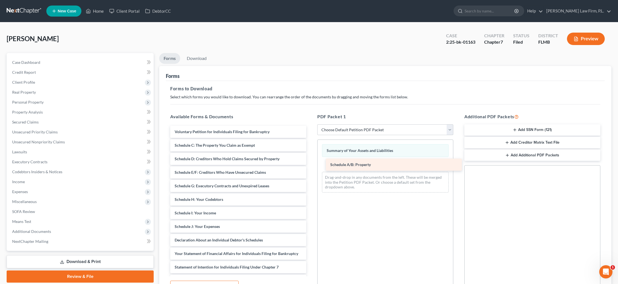
drag, startPoint x: 195, startPoint y: 147, endPoint x: 351, endPoint y: 166, distance: 156.7
click at [311, 166] on div "Schedule A/B: Property Voluntary Petition for Individuals Filing for Bankruptcy…" at bounding box center [238, 236] width 145 height 221
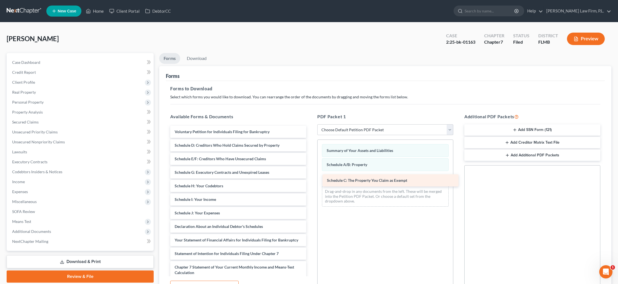
drag, startPoint x: 189, startPoint y: 144, endPoint x: 342, endPoint y: 179, distance: 156.5
click at [311, 179] on div "Schedule C: The Property You Claim as Exempt Voluntary Petition for Individuals…" at bounding box center [238, 229] width 145 height 207
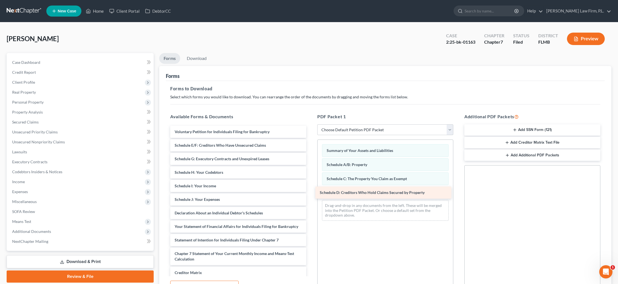
drag, startPoint x: 205, startPoint y: 147, endPoint x: 350, endPoint y: 194, distance: 151.7
click at [311, 194] on div "Schedule D: Creditors Who Hold Claims Secured by Property Voluntary Petition fo…" at bounding box center [238, 223] width 145 height 194
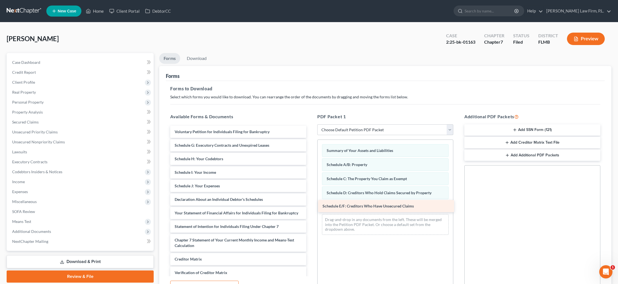
drag, startPoint x: 217, startPoint y: 146, endPoint x: 364, endPoint y: 206, distance: 158.5
click at [311, 207] on div "Schedule E/F: Creditors Who Have Unsecured Claims Voluntary Petition for Indivi…" at bounding box center [238, 216] width 145 height 180
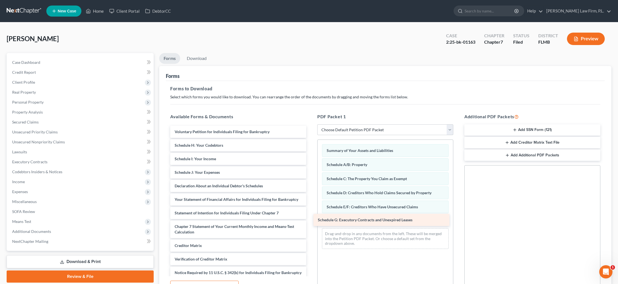
drag, startPoint x: 232, startPoint y: 147, endPoint x: 375, endPoint y: 222, distance: 161.7
click at [311, 222] on div "Schedule G: Executory Contracts and Unexpired Leases Voluntary Petition for Ind…" at bounding box center [238, 209] width 145 height 166
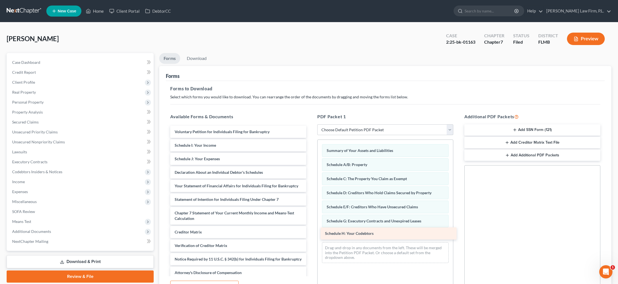
drag, startPoint x: 215, startPoint y: 148, endPoint x: 364, endPoint y: 235, distance: 172.5
click at [311, 235] on div "Schedule H: Your Codebtors Voluntary Petition for Individuals Filing for Bankru…" at bounding box center [238, 202] width 145 height 153
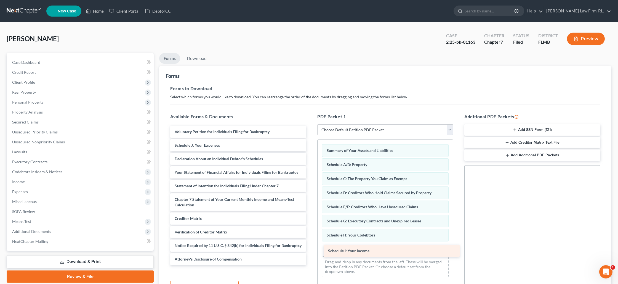
drag, startPoint x: 195, startPoint y: 146, endPoint x: 345, endPoint y: 250, distance: 181.4
click at [311, 251] on div "Schedule I: Your Income Voluntary Petition for Individuals Filing for Bankruptc…" at bounding box center [238, 195] width 145 height 139
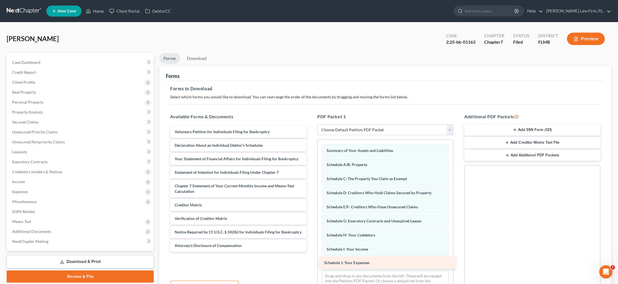
drag, startPoint x: 211, startPoint y: 154, endPoint x: 351, endPoint y: 264, distance: 177.9
click at [311, 252] on div "Schedule J: Your Expenses Voluntary Petition for Individuals Filing for Bankrup…" at bounding box center [238, 189] width 145 height 126
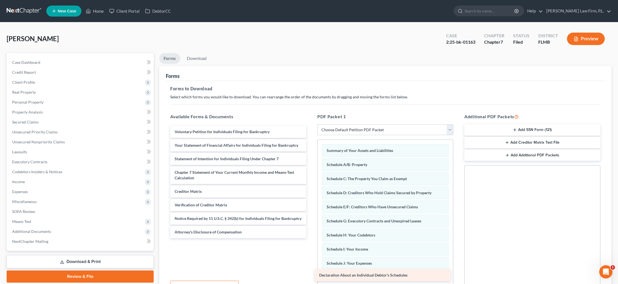
drag, startPoint x: 237, startPoint y: 165, endPoint x: 352, endPoint y: 277, distance: 161.1
click at [311, 238] on div "Declaration About an Individual Debtor's Schedules Voluntary Petition for Indiv…" at bounding box center [238, 182] width 145 height 112
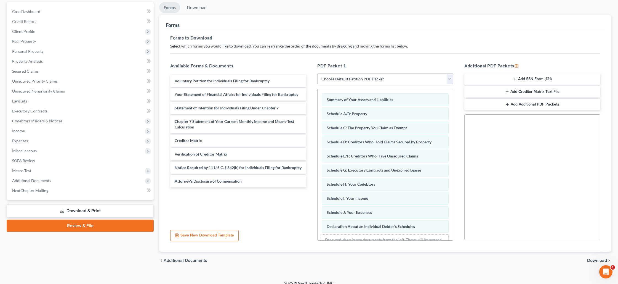
scroll to position [54, 0]
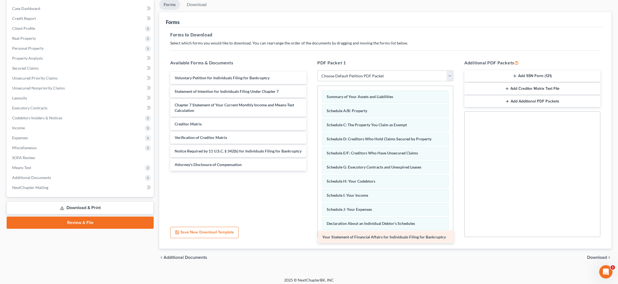
drag, startPoint x: 206, startPoint y: 89, endPoint x: 353, endPoint y: 234, distance: 207.1
click at [311, 171] on div "Your Statement of Financial Affairs for Individuals Filing for Bankruptcy Volun…" at bounding box center [238, 121] width 145 height 99
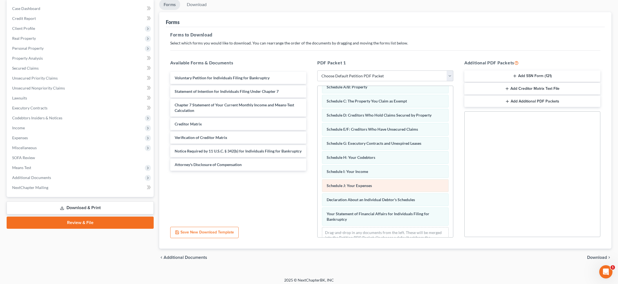
scroll to position [38, 0]
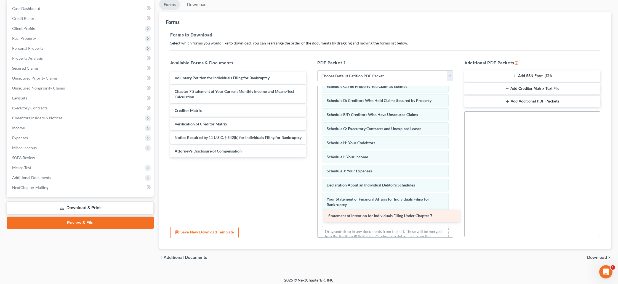
drag, startPoint x: 204, startPoint y: 94, endPoint x: 358, endPoint y: 218, distance: 197.9
click at [311, 157] on div "Statement of Intention for Individuals Filing Under Chapter 7 Voluntary Petitio…" at bounding box center [238, 114] width 145 height 85
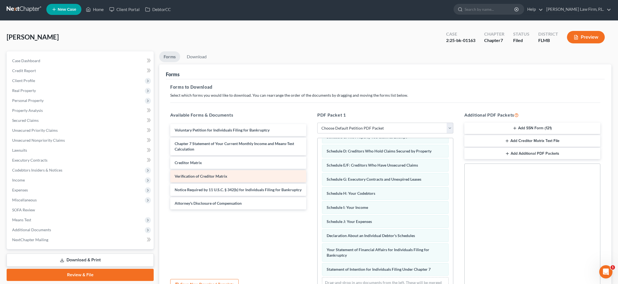
scroll to position [0, 0]
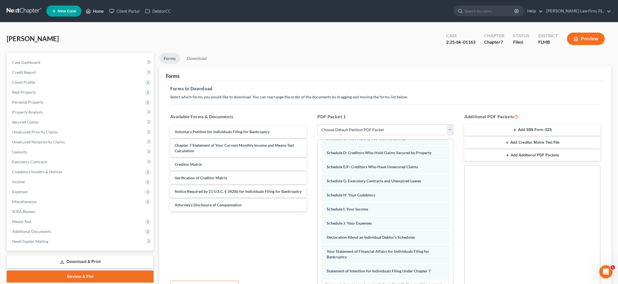
click at [103, 13] on link "Home" at bounding box center [94, 11] width 23 height 10
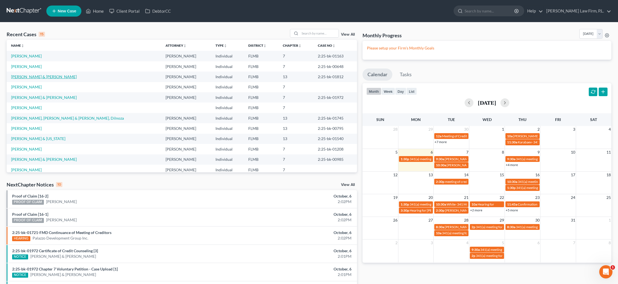
click at [21, 77] on link "Knight, Charles & Tia" at bounding box center [44, 76] width 66 height 5
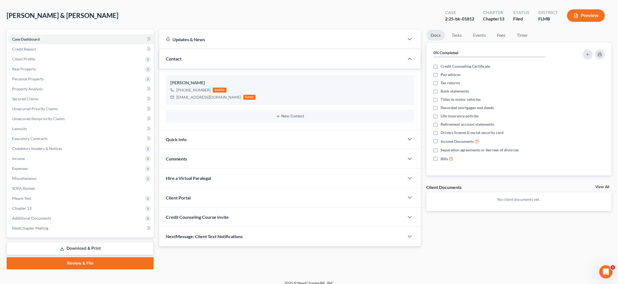
scroll to position [29, 0]
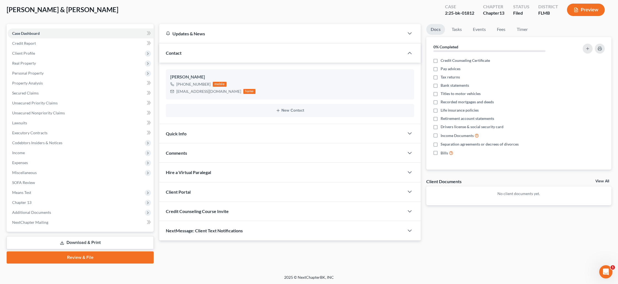
click at [111, 240] on link "Download & Print" at bounding box center [80, 242] width 147 height 13
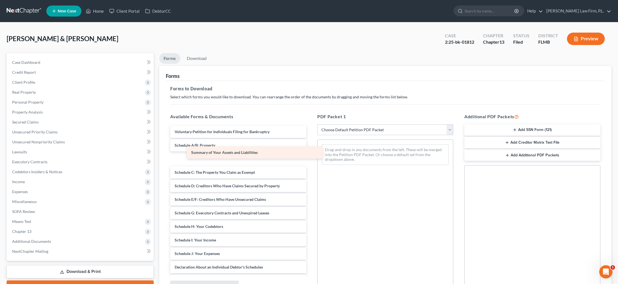
drag, startPoint x: 197, startPoint y: 146, endPoint x: 213, endPoint y: 154, distance: 18.2
click at [213, 154] on div "Summary of Your Assets and Liabilities Voluntary Petition for Individuals Filin…" at bounding box center [238, 240] width 145 height 229
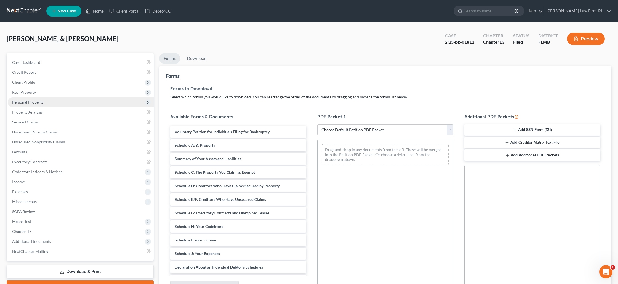
click at [27, 104] on span "Personal Property" at bounding box center [81, 102] width 146 height 10
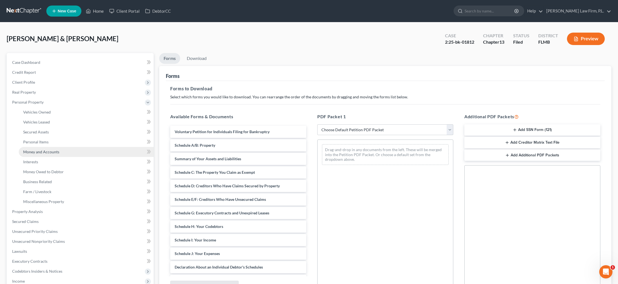
click at [38, 152] on span "Money and Accounts" at bounding box center [41, 151] width 36 height 5
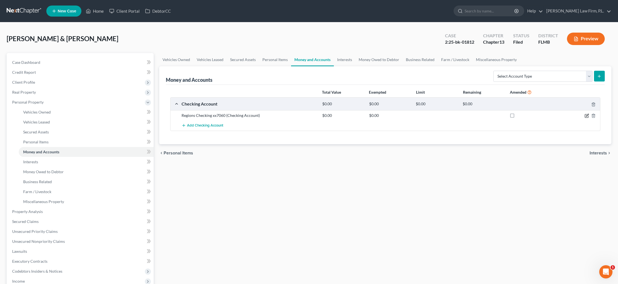
click at [586, 117] on icon "button" at bounding box center [587, 115] width 4 height 4
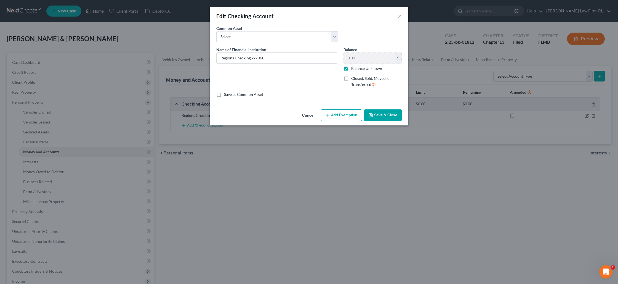
click at [351, 69] on label "Balance Unknown" at bounding box center [366, 69] width 31 height 6
click at [354, 69] on input "Balance Unknown" at bounding box center [356, 68] width 4 height 4
checkbox input "false"
click at [351, 61] on input "0.00" at bounding box center [369, 58] width 51 height 10
type input "250"
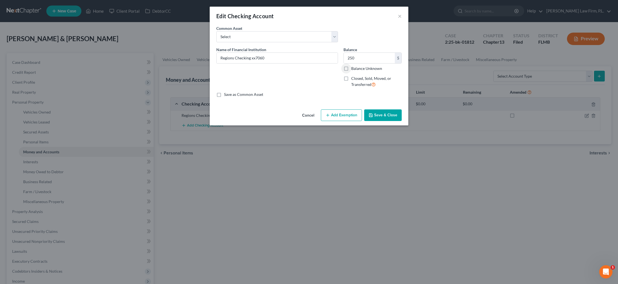
click at [346, 115] on button "Add Exemption" at bounding box center [341, 115] width 41 height 12
select select "2"
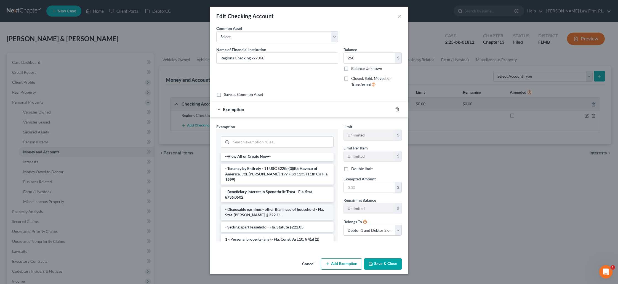
scroll to position [2, 0]
click at [262, 204] on li "- Disposable earnings - other than head of household - Fla. Stat. Ann. § 222.11" at bounding box center [277, 211] width 113 height 15
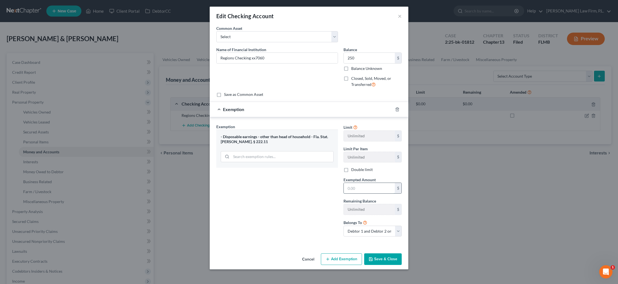
click at [355, 187] on input "text" at bounding box center [369, 188] width 51 height 10
type input "250"
click at [375, 264] on button "Save & Close" at bounding box center [383, 259] width 38 height 12
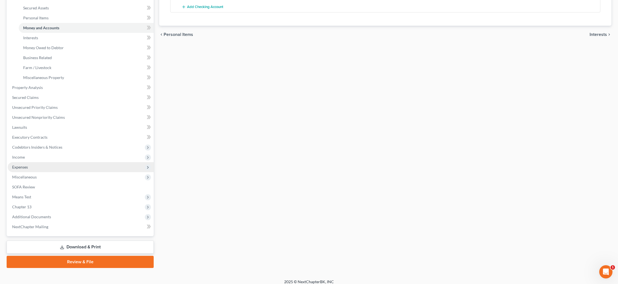
scroll to position [128, 0]
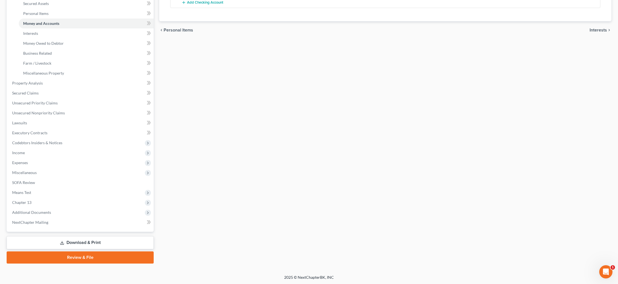
click at [80, 240] on link "Download & Print" at bounding box center [80, 242] width 147 height 13
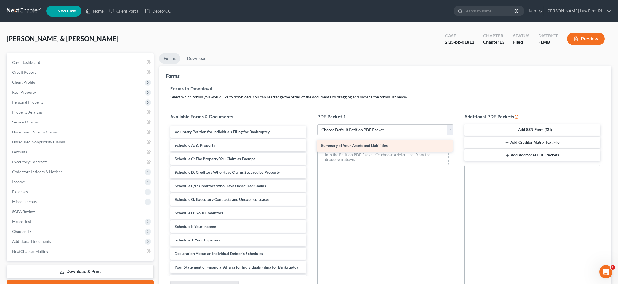
drag, startPoint x: 196, startPoint y: 148, endPoint x: 343, endPoint y: 148, distance: 146.6
click at [311, 148] on div "Summary of Your Assets and Liabilities Voluntary Petition for Individuals Filin…" at bounding box center [238, 233] width 145 height 215
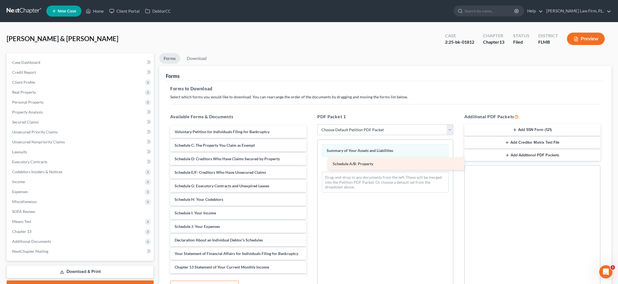
drag, startPoint x: 180, startPoint y: 143, endPoint x: 338, endPoint y: 162, distance: 159.0
click at [311, 162] on div "Schedule A/B: Property Voluntary Petition for Individuals Filing for Bankruptcy…" at bounding box center [238, 227] width 145 height 202
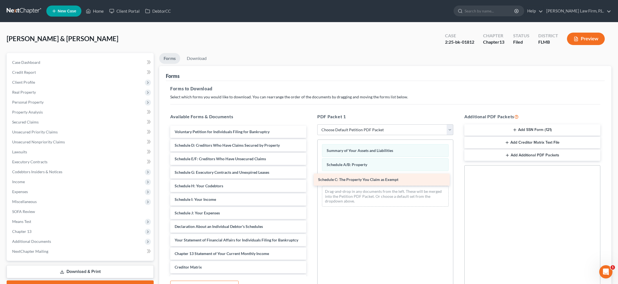
drag, startPoint x: 234, startPoint y: 144, endPoint x: 377, endPoint y: 178, distance: 147.7
click at [311, 178] on div "Schedule C: The Property You Claim as Exempt Voluntary Petition for Individuals…" at bounding box center [238, 220] width 145 height 188
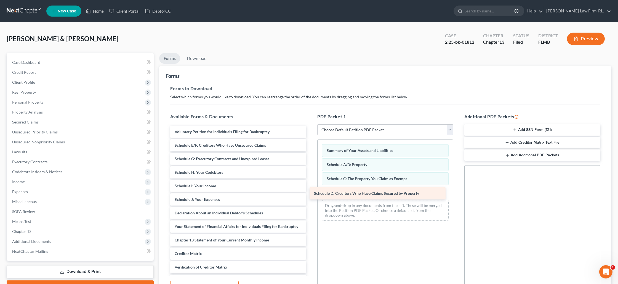
drag, startPoint x: 257, startPoint y: 146, endPoint x: 397, endPoint y: 194, distance: 148.4
click at [311, 194] on div "Schedule D: Creditors Who Have Claims Secured by Property Voluntary Petition fo…" at bounding box center [238, 213] width 145 height 174
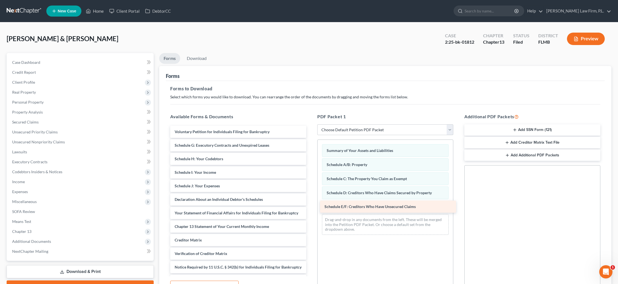
drag, startPoint x: 218, startPoint y: 147, endPoint x: 367, endPoint y: 209, distance: 162.1
click at [311, 209] on div "Schedule E/F: Creditors Who Have Unsecured Claims Voluntary Petition for Indivi…" at bounding box center [238, 206] width 145 height 161
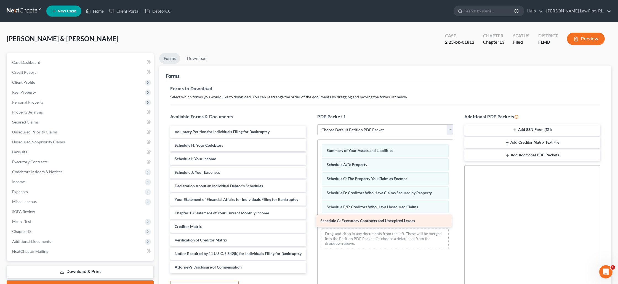
drag, startPoint x: 232, startPoint y: 147, endPoint x: 378, endPoint y: 223, distance: 164.2
click at [311, 223] on div "Schedule G: Executory Contracts and Unexpired Leases Voluntary Petition for Ind…" at bounding box center [238, 199] width 145 height 147
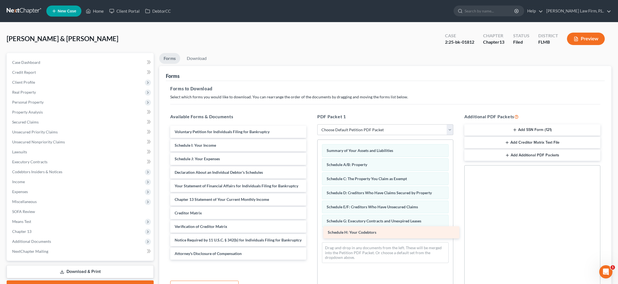
drag, startPoint x: 184, startPoint y: 149, endPoint x: 337, endPoint y: 236, distance: 176.3
click at [311, 236] on div "Schedule H: Your Codebtors Voluntary Petition for Individuals Filing for Bankru…" at bounding box center [238, 193] width 145 height 134
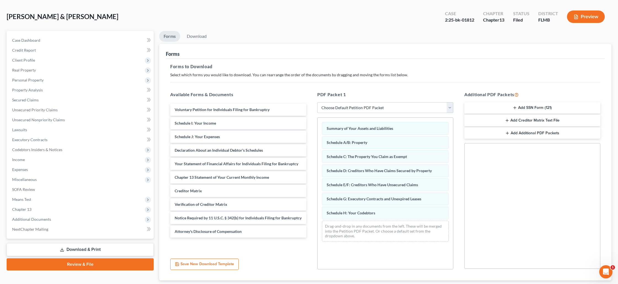
scroll to position [22, 0]
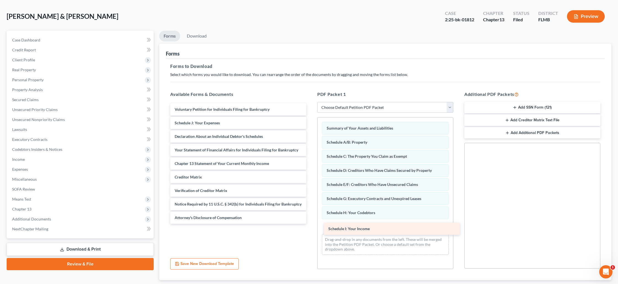
drag, startPoint x: 188, startPoint y: 126, endPoint x: 342, endPoint y: 231, distance: 186.6
click at [311, 224] on div "Schedule I: Your Income Voluntary Petition for Individuals Filing for Bankruptc…" at bounding box center [238, 163] width 145 height 120
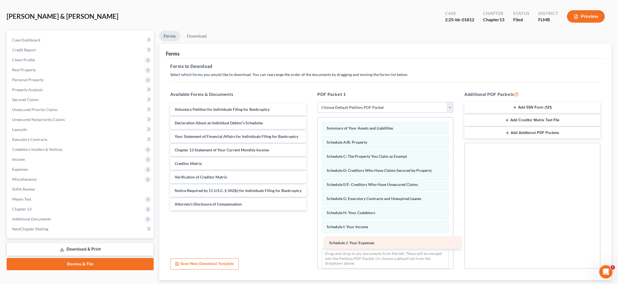
drag, startPoint x: 187, startPoint y: 123, endPoint x: 341, endPoint y: 243, distance: 195.8
click at [311, 210] on div "Schedule J: Your Expenses Voluntary Petition for Individuals Filing for Bankrup…" at bounding box center [238, 156] width 145 height 107
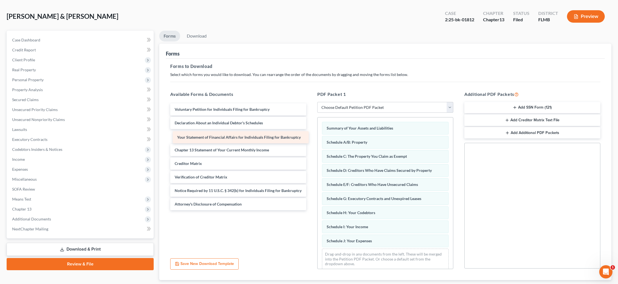
click at [200, 142] on div "Your Statement of Financial Affairs for Individuals Filing for Bankruptcy Volun…" at bounding box center [238, 156] width 145 height 107
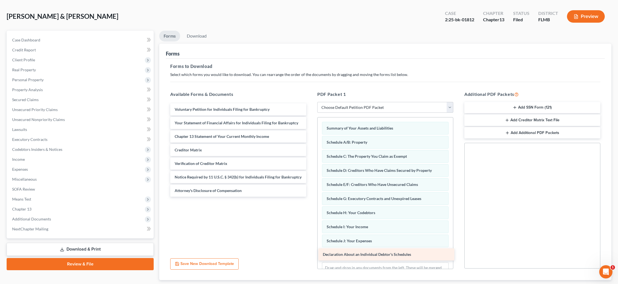
drag, startPoint x: 199, startPoint y: 126, endPoint x: 347, endPoint y: 258, distance: 198.3
click at [311, 197] on div "Declaration About an Individual Debtor's Schedules Voluntary Petition for Indiv…" at bounding box center [238, 149] width 145 height 93
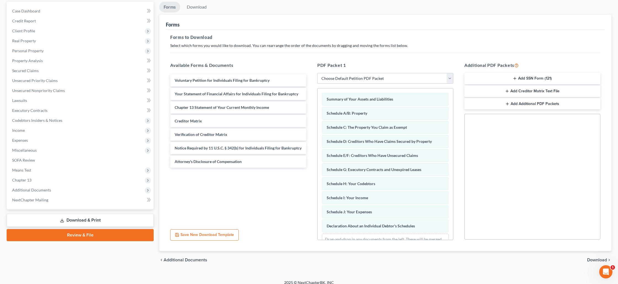
scroll to position [57, 0]
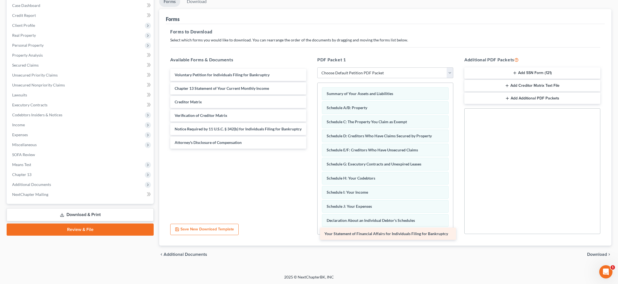
drag, startPoint x: 218, startPoint y: 88, endPoint x: 366, endPoint y: 232, distance: 207.6
click at [311, 149] on div "Your Statement of Financial Affairs for Individuals Filing for Bankruptcy Volun…" at bounding box center [238, 109] width 145 height 80
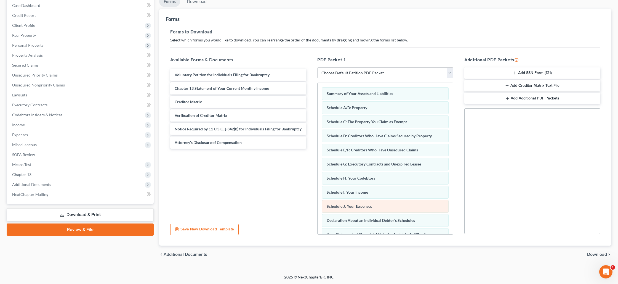
scroll to position [38, 0]
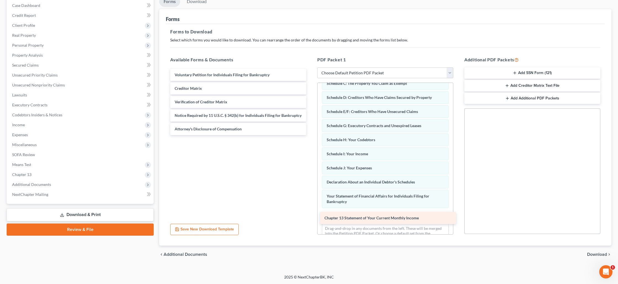
drag, startPoint x: 213, startPoint y: 92, endPoint x: 363, endPoint y: 222, distance: 198.5
click at [311, 135] on div "Chapter 13 Statement of Your Current Monthly Income Voluntary Petition for Indi…" at bounding box center [238, 102] width 145 height 66
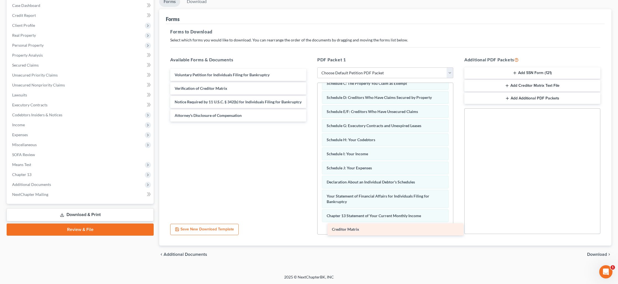
drag, startPoint x: 185, startPoint y: 91, endPoint x: 342, endPoint y: 231, distance: 210.6
click at [311, 121] on div "Creditor Matrix Voluntary Petition for Individuals Filing for Bankruptcy Credit…" at bounding box center [238, 95] width 145 height 53
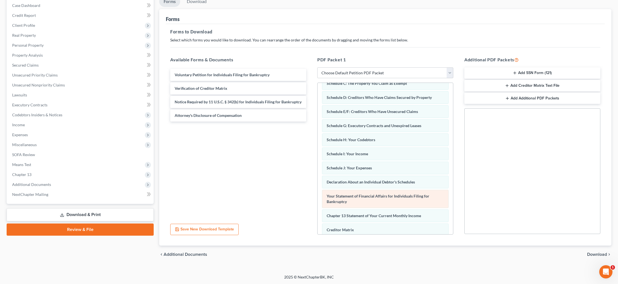
scroll to position [67, 0]
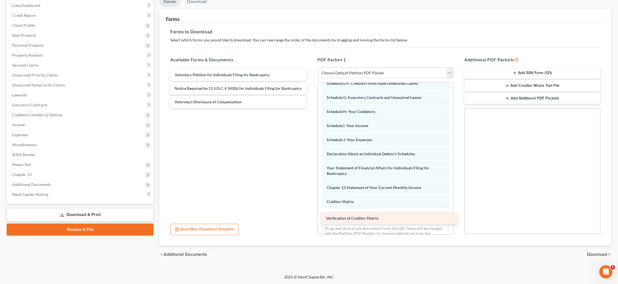
drag, startPoint x: 234, startPoint y: 106, endPoint x: 359, endPoint y: 220, distance: 169.0
click at [311, 108] on div "Verification of Creditor Matrix Voluntary Petition for Individuals Filing for B…" at bounding box center [238, 88] width 145 height 39
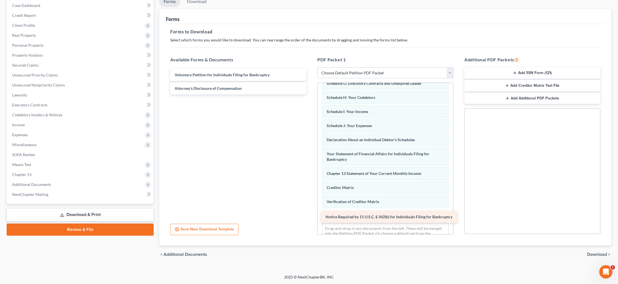
drag, startPoint x: 214, startPoint y: 98, endPoint x: 356, endPoint y: 221, distance: 187.5
click at [311, 94] on div "Notice Required by 11 U.S.C. § 342(b) for Individuals Filing for Bankruptcy Vol…" at bounding box center [238, 82] width 145 height 26
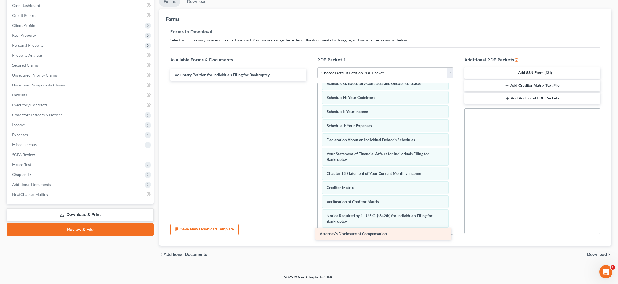
drag, startPoint x: 231, startPoint y: 92, endPoint x: 376, endPoint y: 238, distance: 205.8
click at [311, 81] on div "Attorney's Disclosure of Compensation Voluntary Petition for Individuals Filing…" at bounding box center [238, 75] width 145 height 12
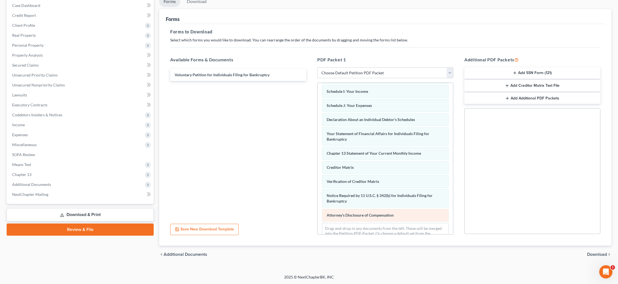
scroll to position [114, 0]
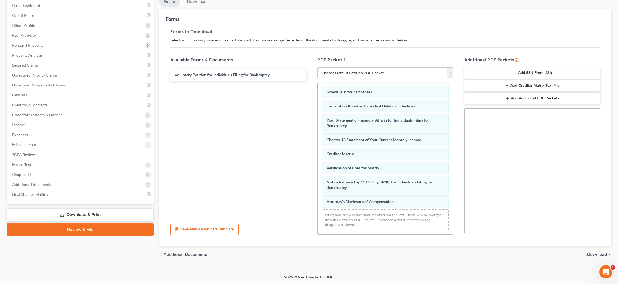
click at [592, 252] on span "Download" at bounding box center [598, 254] width 20 height 4
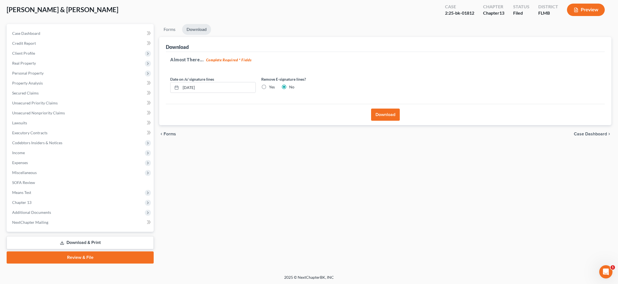
click at [382, 117] on button "Download" at bounding box center [385, 115] width 29 height 12
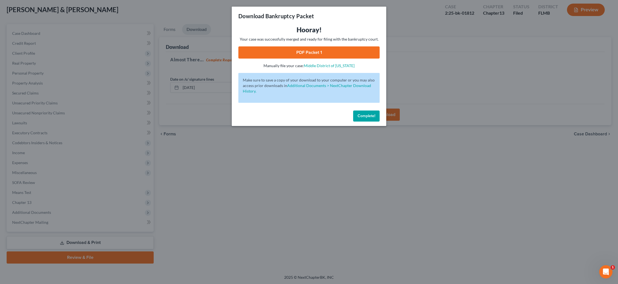
click at [307, 52] on link "PDF Packet 1" at bounding box center [309, 52] width 141 height 12
click at [335, 49] on link "PDF Packet 1" at bounding box center [309, 52] width 141 height 12
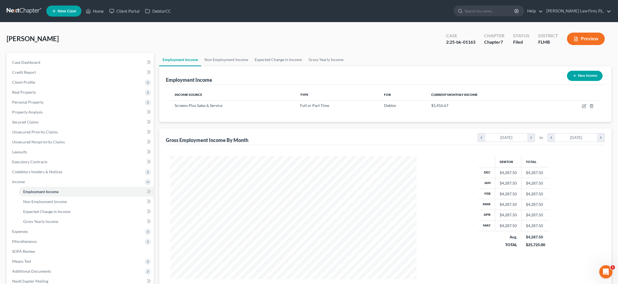
scroll to position [123, 257]
